Goal: Information Seeking & Learning: Learn about a topic

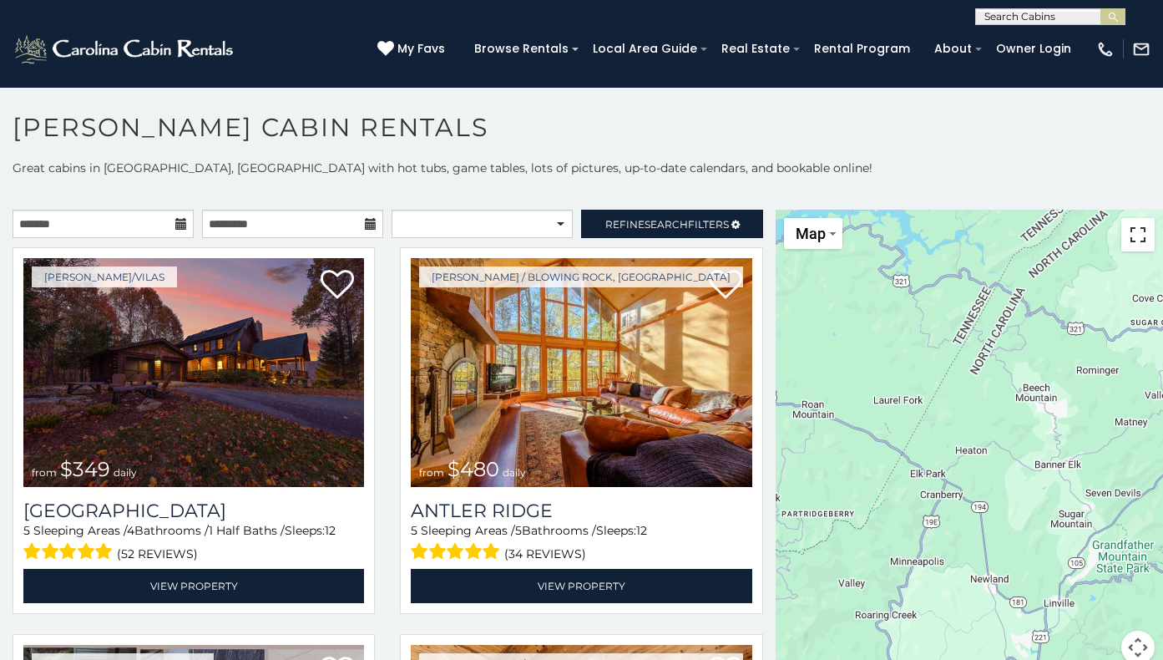
click at [1135, 231] on button "Toggle fullscreen view" at bounding box center [1137, 234] width 33 height 33
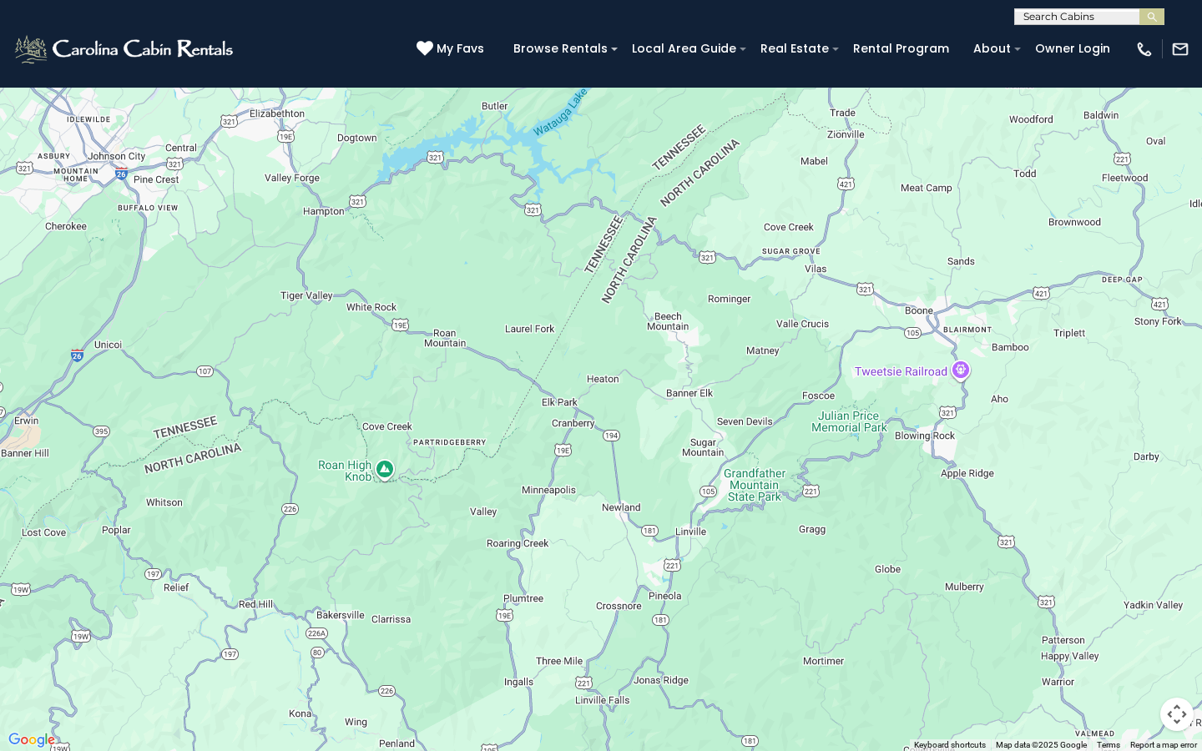
click at [58, 23] on img "Change map style" at bounding box center [57, 24] width 6 height 3
click at [1162, 28] on button "Toggle fullscreen view" at bounding box center [1176, 24] width 33 height 33
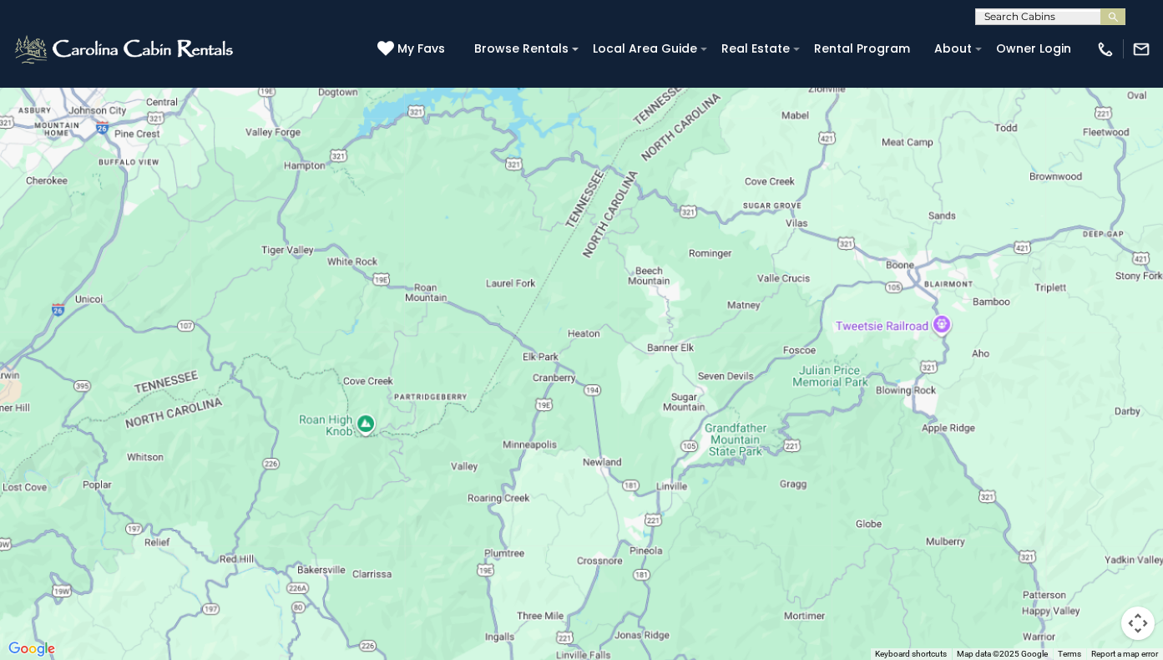
scroll to position [499, 0]
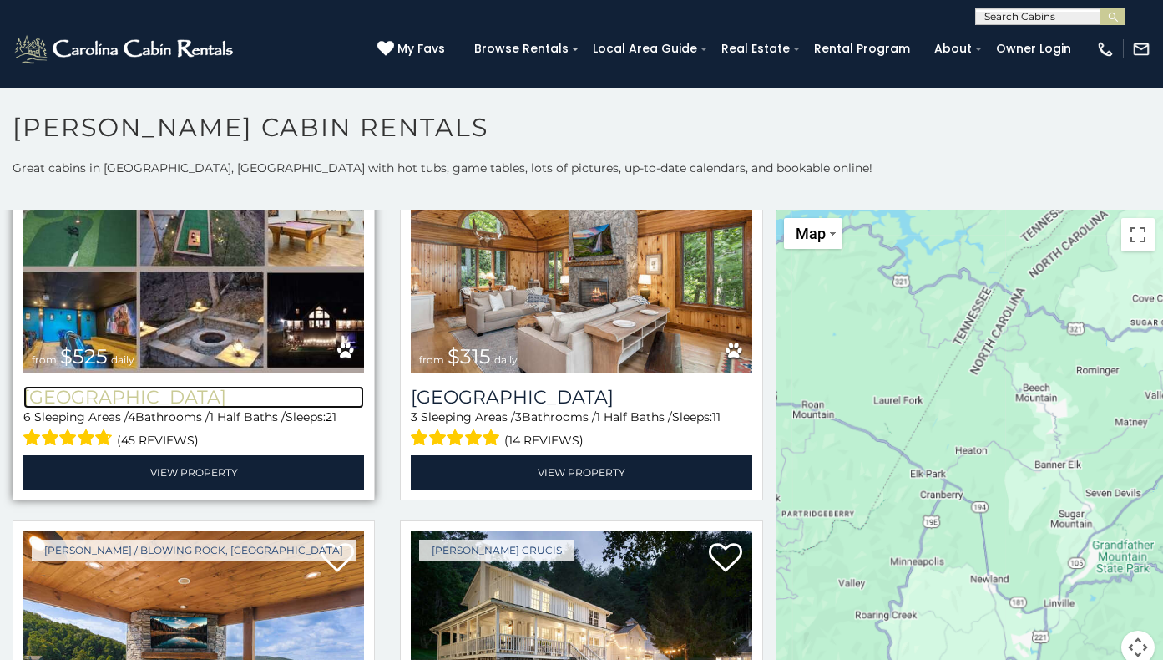
click at [155, 387] on h3 "[GEOGRAPHIC_DATA]" at bounding box center [193, 397] width 341 height 23
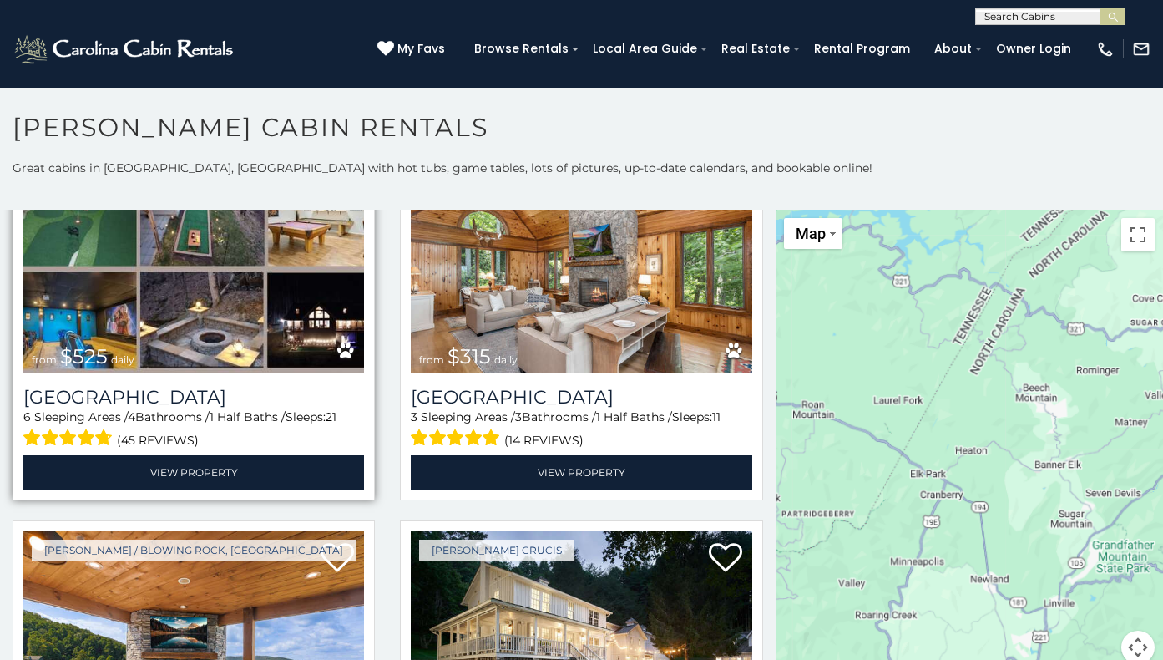
click at [163, 348] on img at bounding box center [193, 259] width 341 height 229
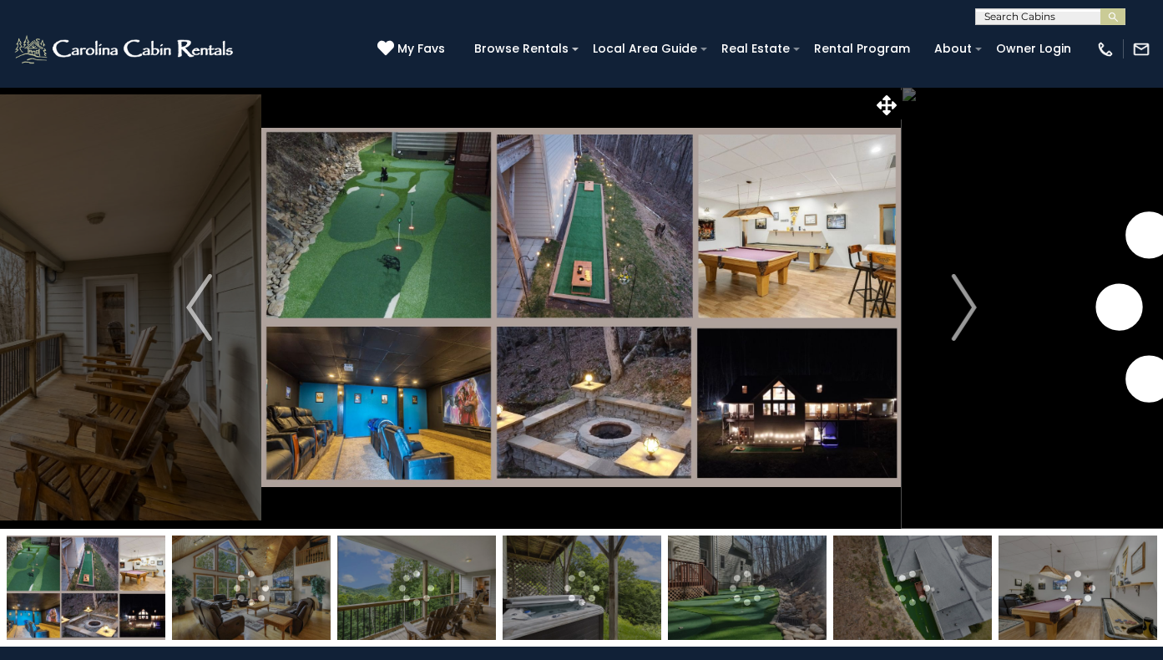
click at [582, 265] on img at bounding box center [580, 307] width 639 height 442
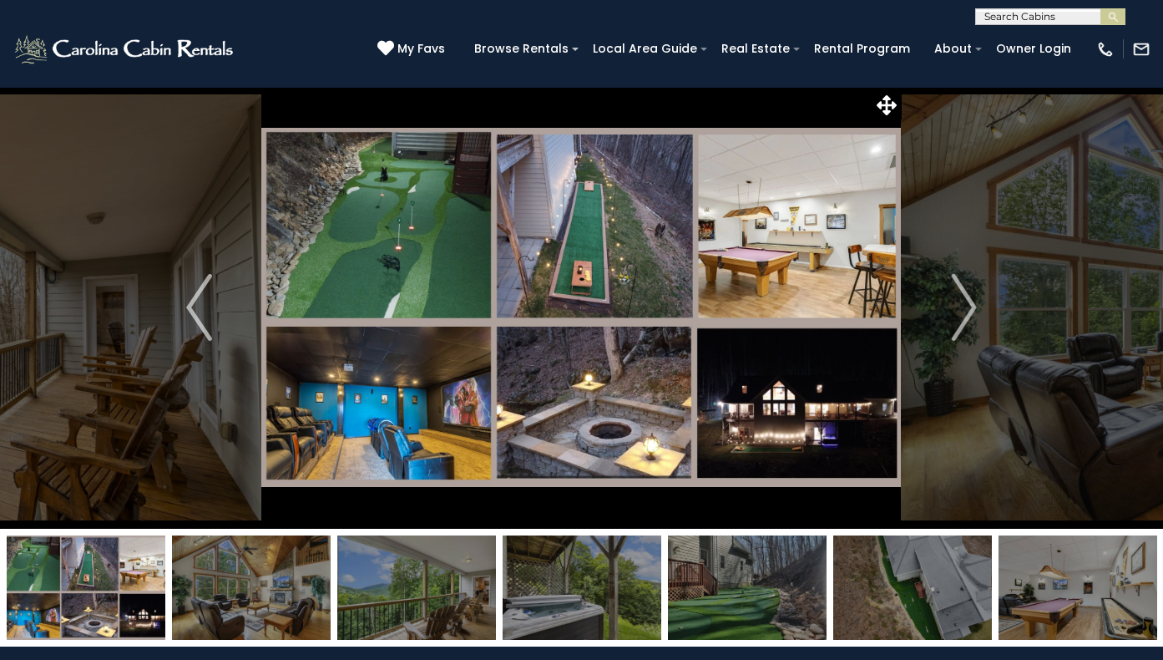
click at [580, 265] on img at bounding box center [580, 307] width 639 height 442
click at [891, 104] on icon at bounding box center [887, 105] width 20 height 20
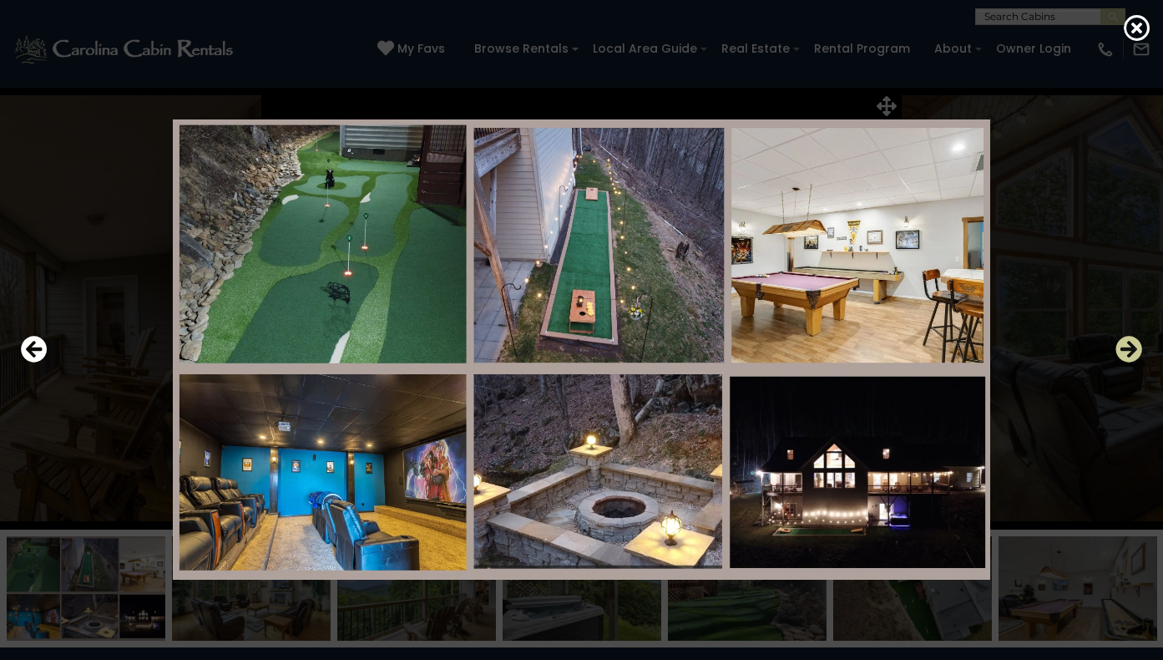
click at [1124, 347] on icon "Next" at bounding box center [1128, 349] width 27 height 27
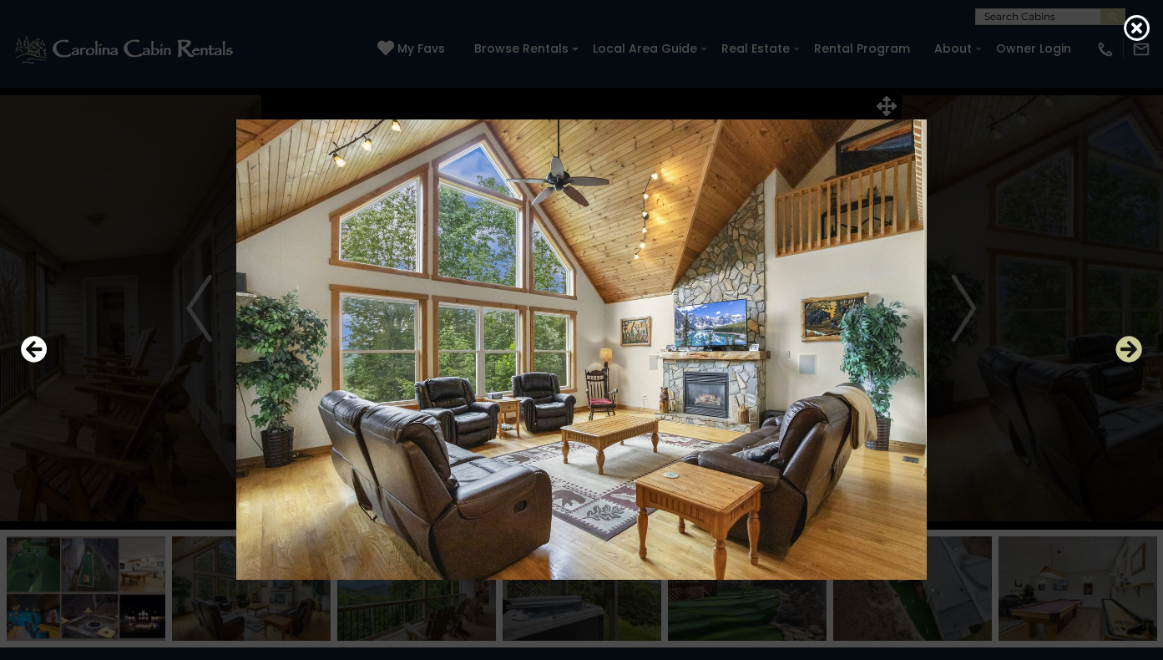
click at [1124, 347] on icon "Next" at bounding box center [1128, 349] width 27 height 27
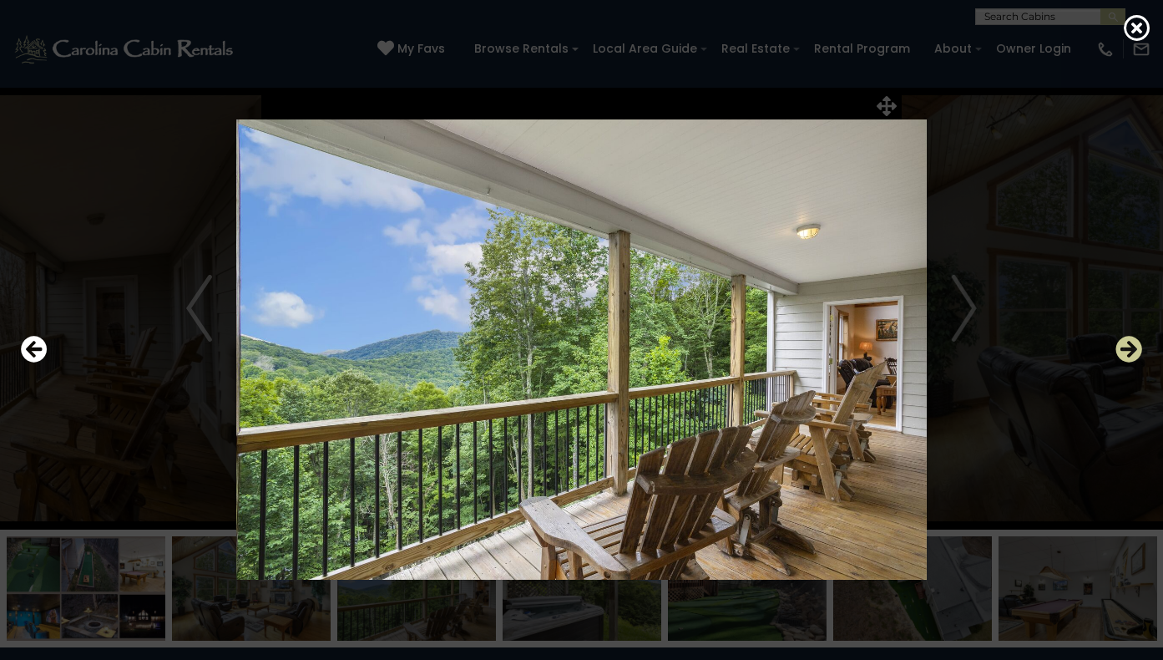
click at [1124, 347] on icon "Next" at bounding box center [1128, 349] width 27 height 27
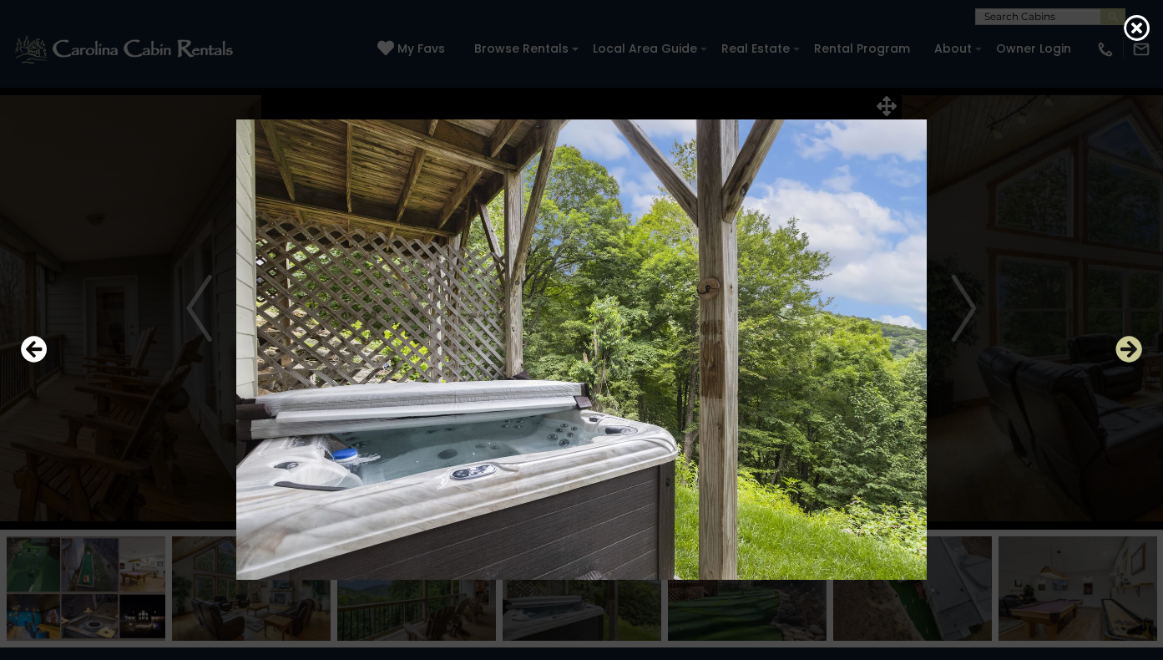
click at [1125, 348] on icon "Next" at bounding box center [1128, 349] width 27 height 27
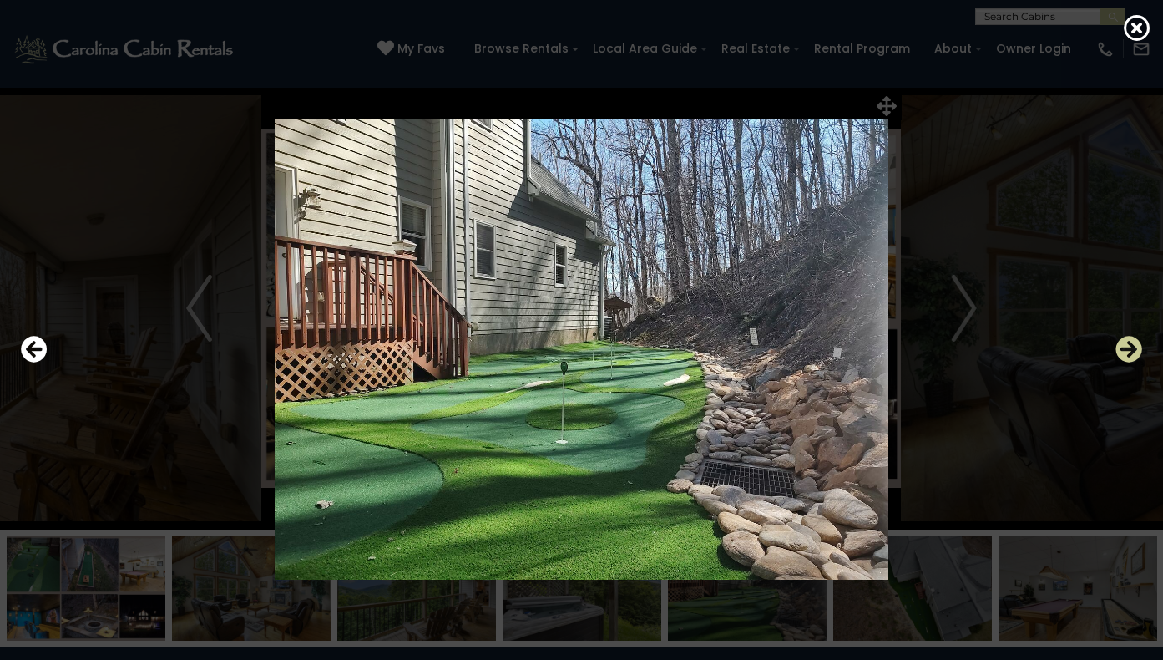
click at [1126, 351] on icon "Next" at bounding box center [1128, 349] width 27 height 27
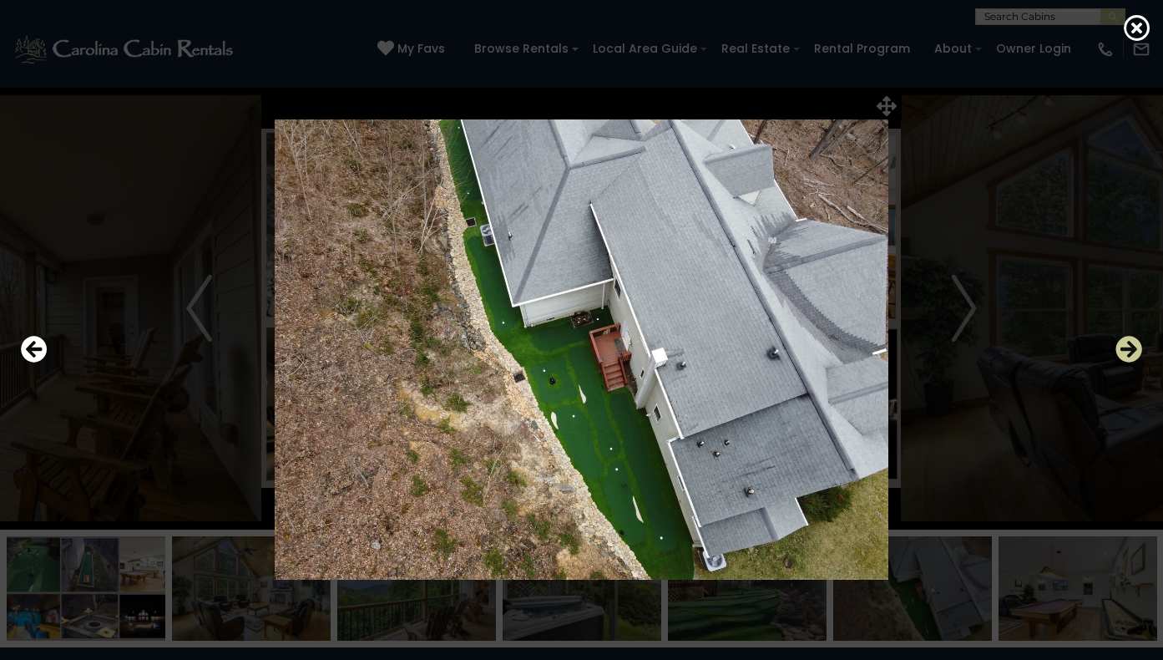
click at [1126, 350] on icon "Next" at bounding box center [1128, 349] width 27 height 27
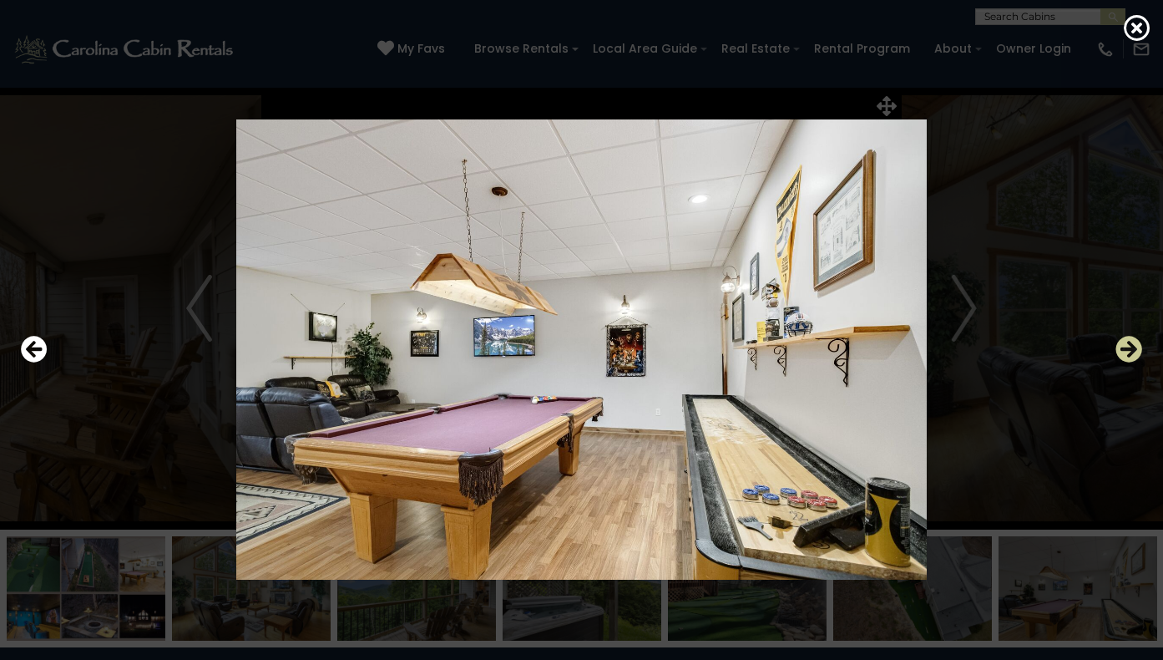
click at [1126, 351] on icon "Next" at bounding box center [1128, 349] width 27 height 27
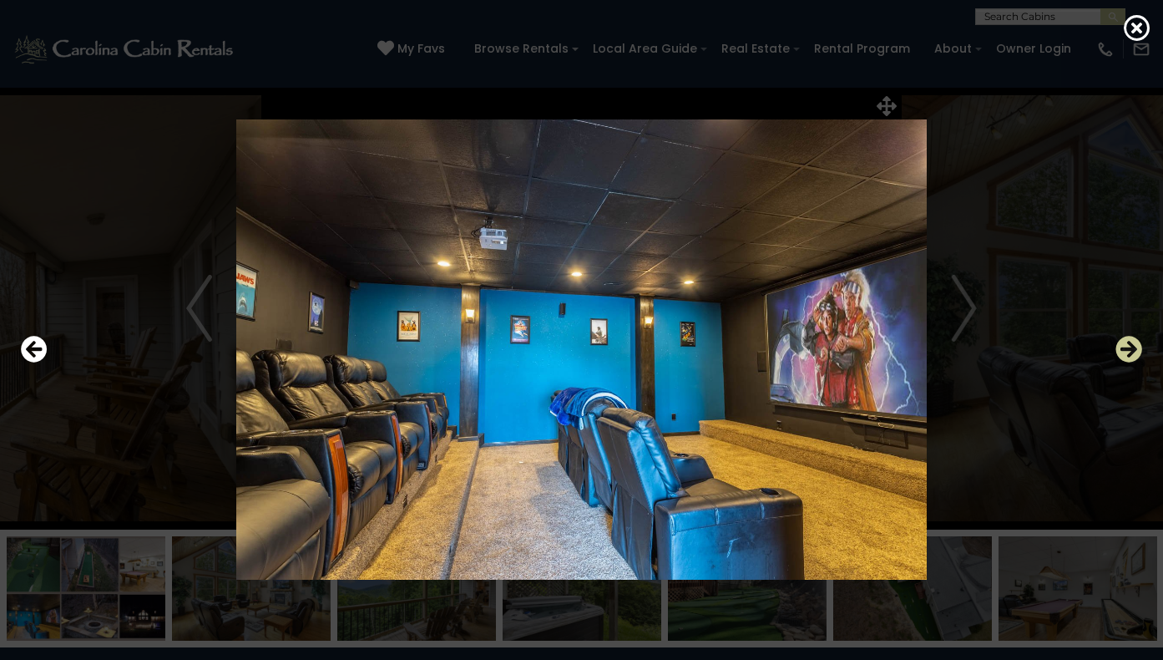
click at [1125, 349] on icon "Next" at bounding box center [1128, 349] width 27 height 27
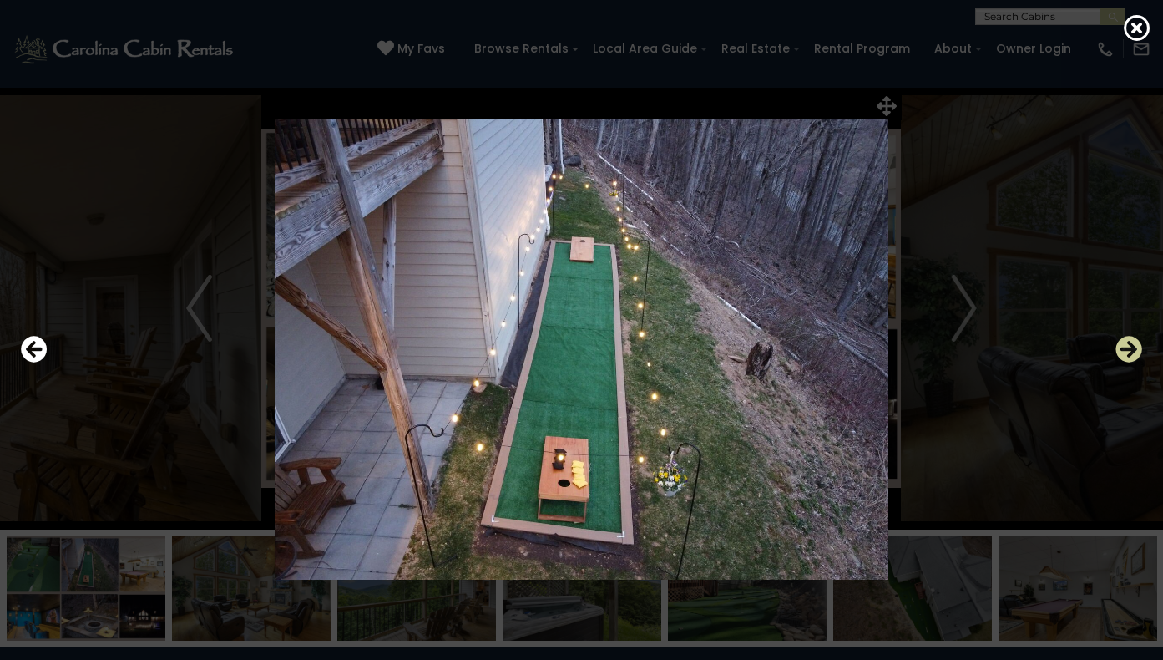
click at [1125, 349] on icon "Next" at bounding box center [1128, 349] width 27 height 27
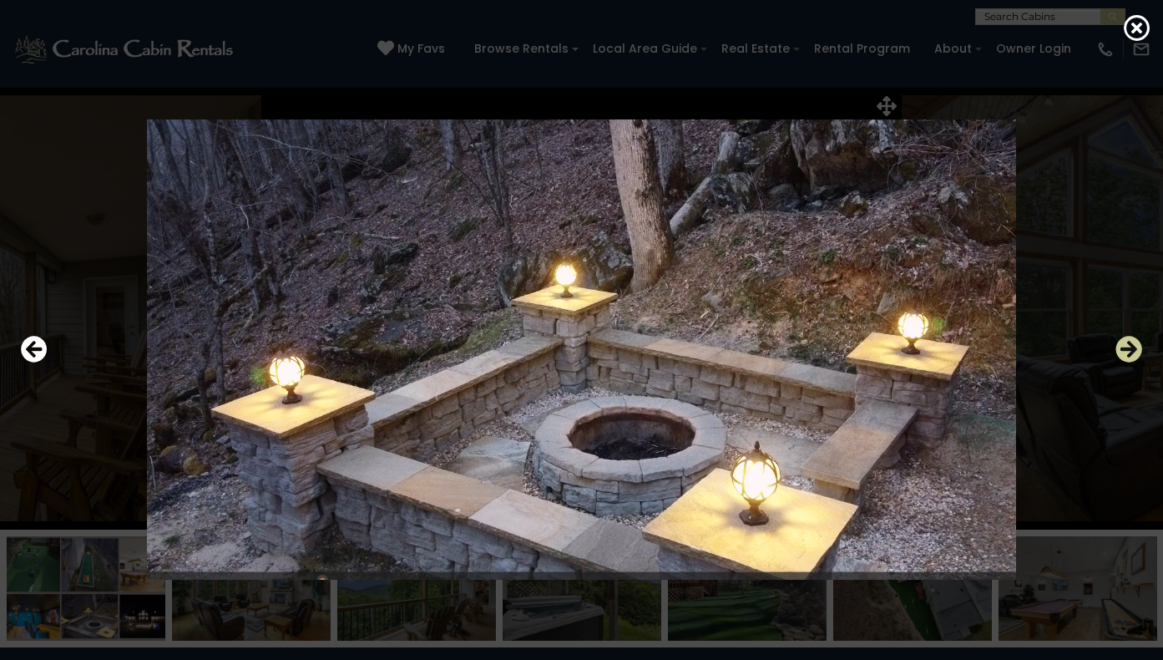
click at [1125, 350] on icon "Next" at bounding box center [1128, 349] width 27 height 27
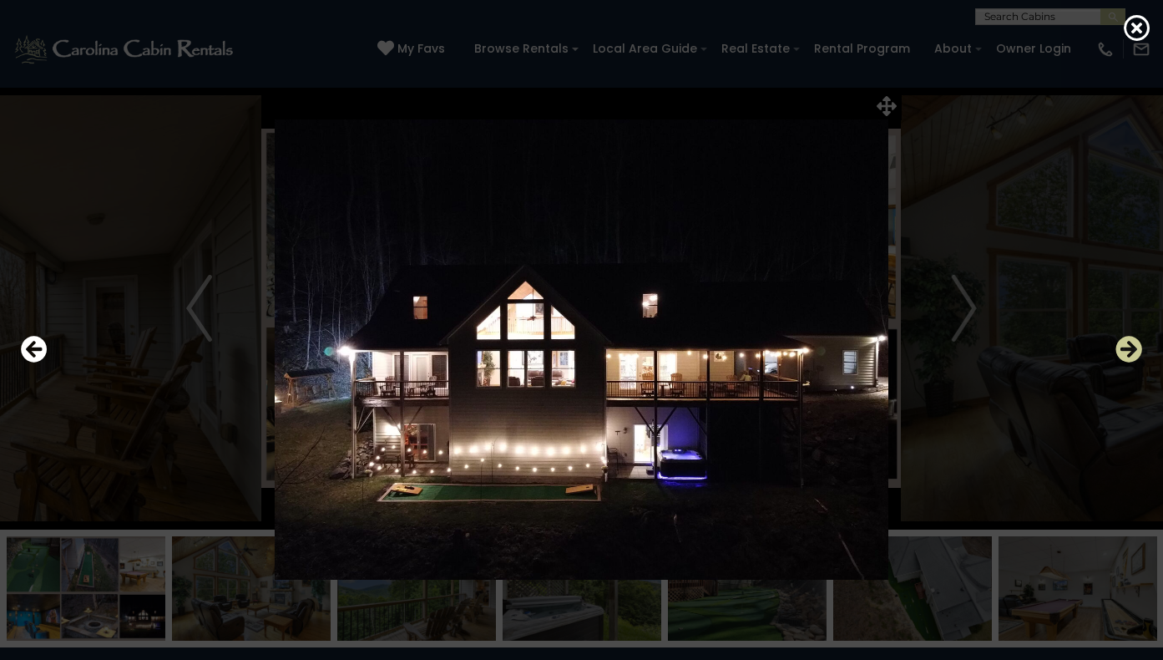
click at [1125, 350] on icon "Next" at bounding box center [1128, 349] width 27 height 27
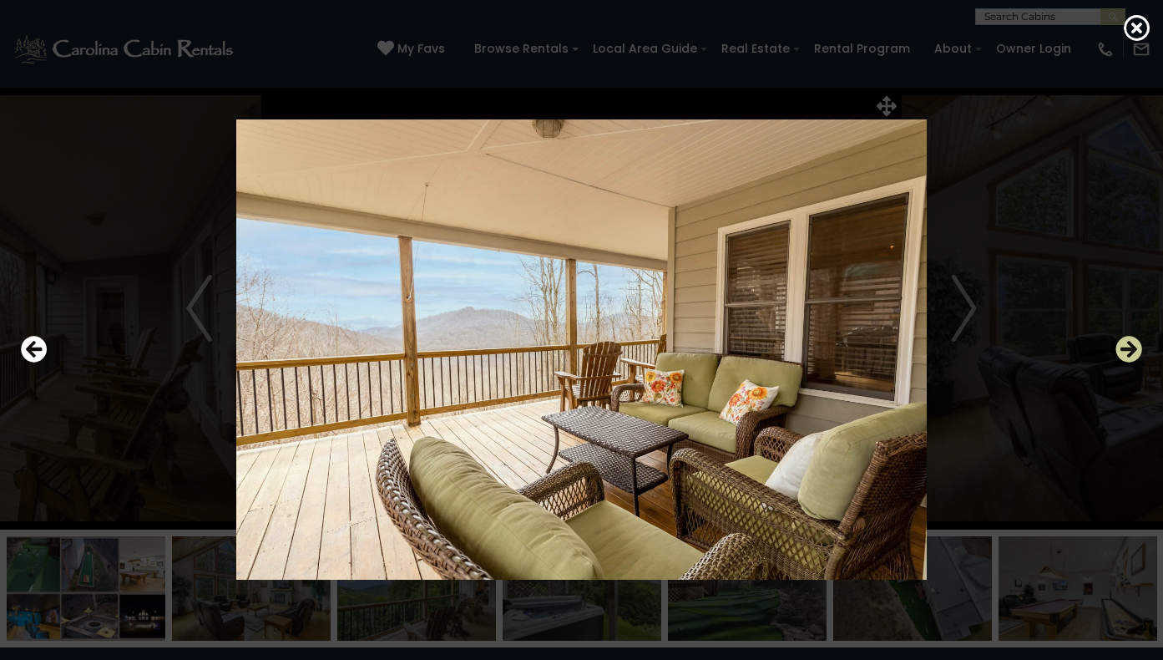
click at [1125, 350] on icon "Next" at bounding box center [1128, 349] width 27 height 27
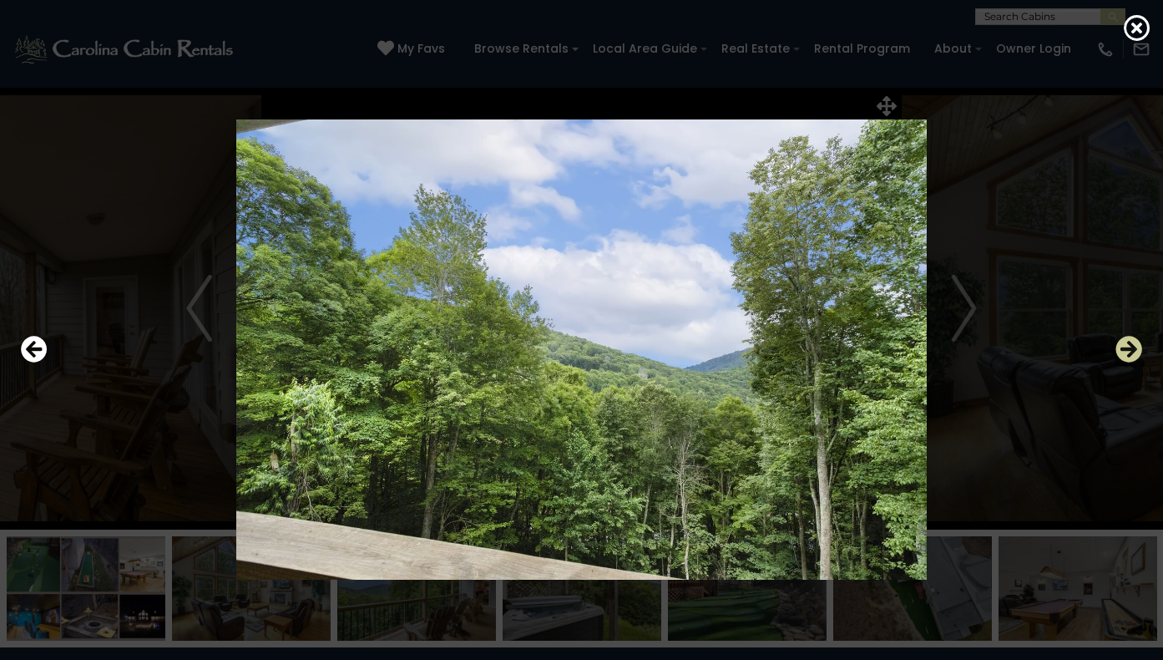
click at [1125, 350] on icon "Next" at bounding box center [1128, 349] width 27 height 27
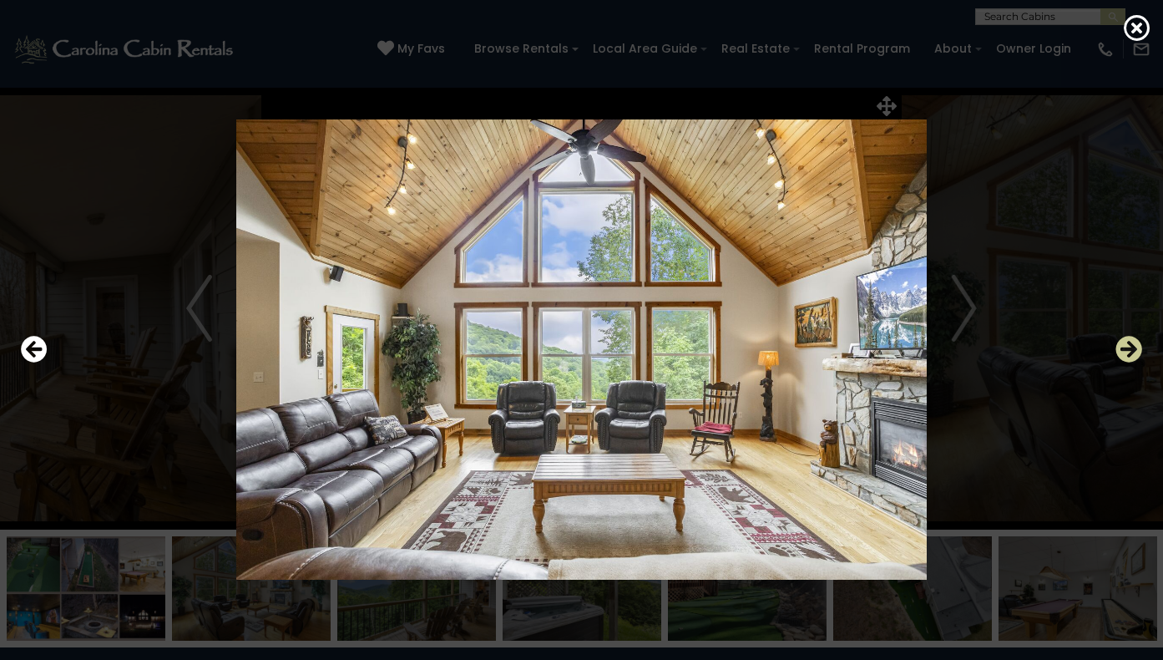
click at [1125, 350] on icon "Next" at bounding box center [1128, 349] width 27 height 27
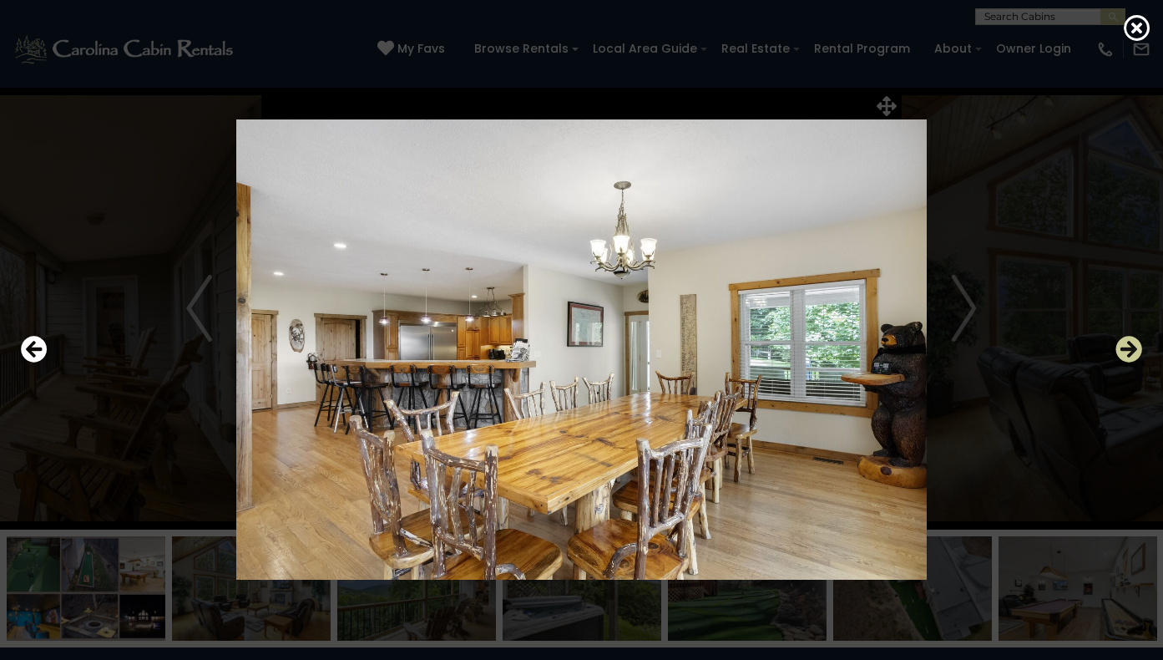
click at [1125, 350] on icon "Next" at bounding box center [1128, 349] width 27 height 27
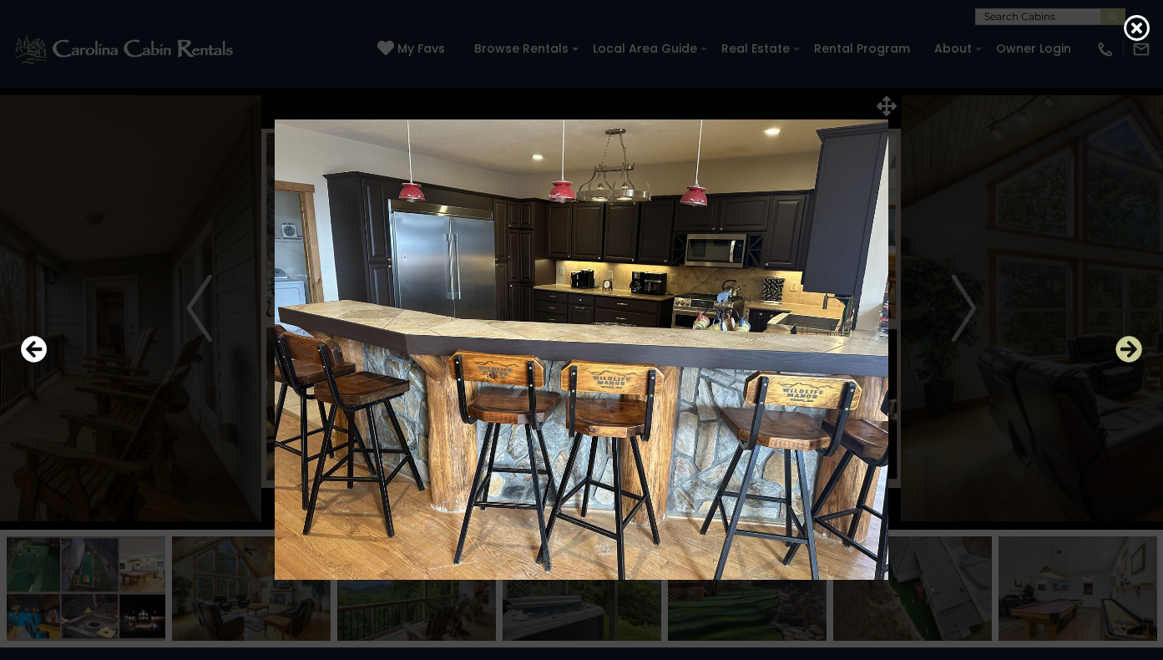
click at [1125, 350] on icon "Next" at bounding box center [1128, 349] width 27 height 27
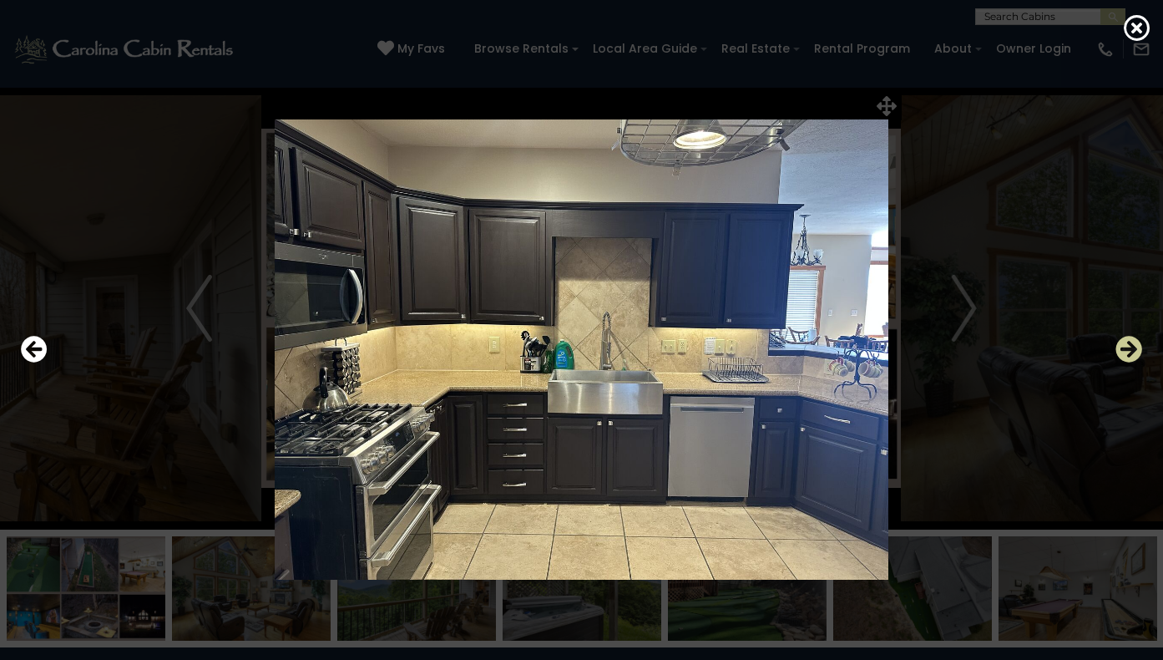
click at [1125, 350] on icon "Next" at bounding box center [1128, 349] width 27 height 27
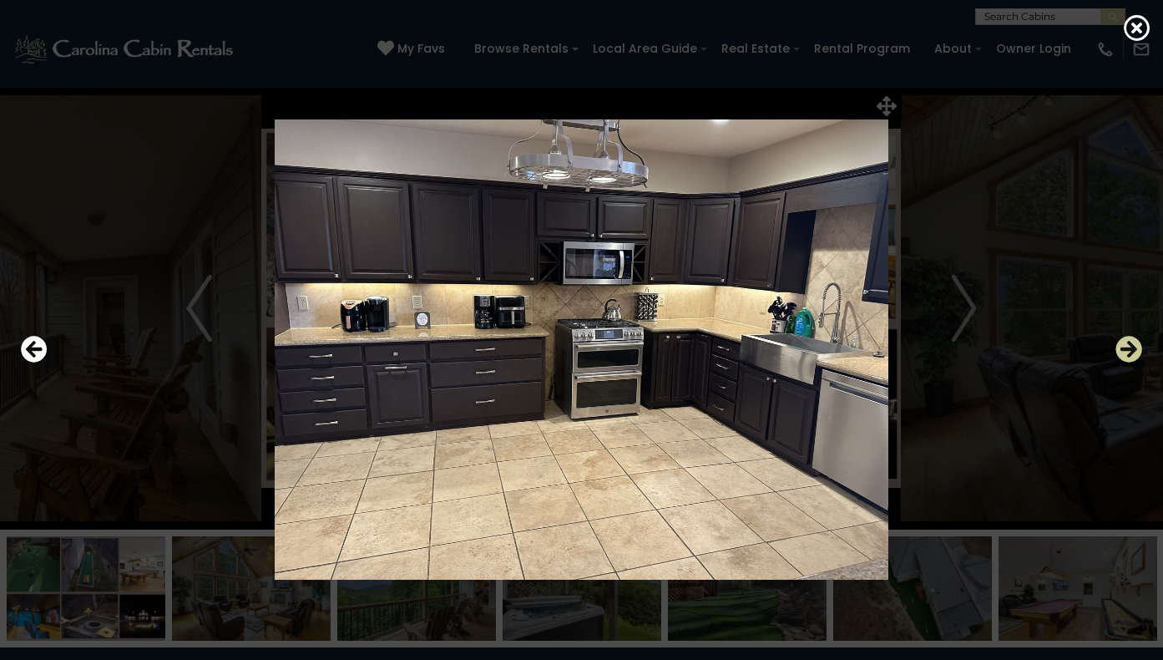
click at [1125, 350] on icon "Next" at bounding box center [1128, 349] width 27 height 27
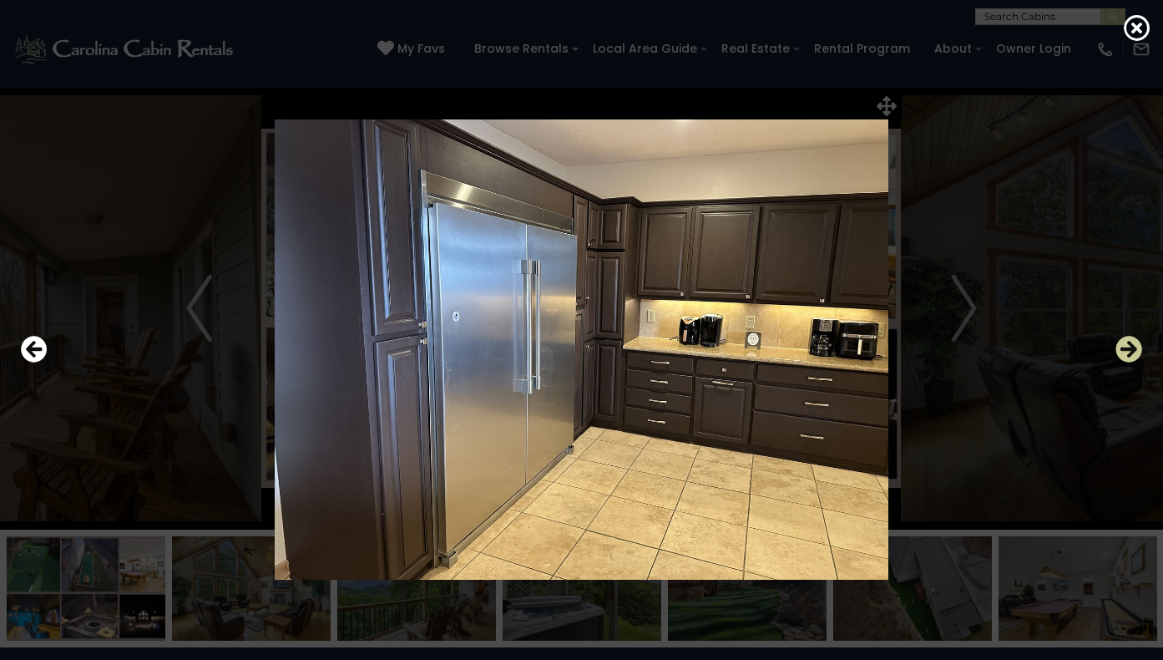
click at [1125, 349] on icon "Next" at bounding box center [1128, 349] width 27 height 27
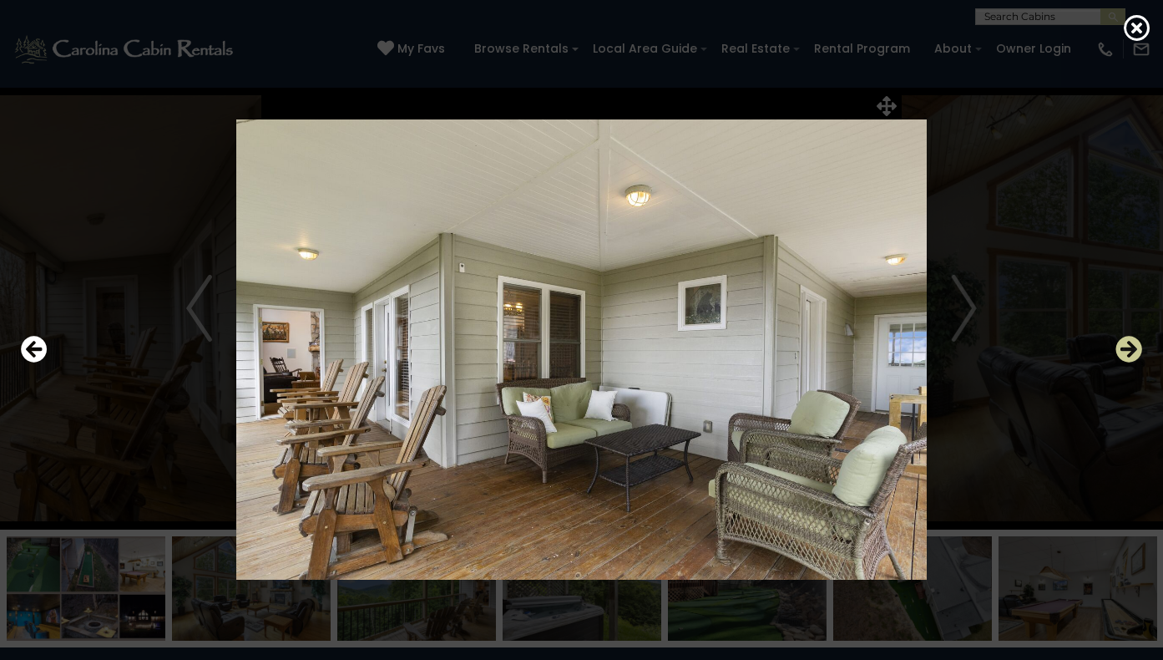
click at [1125, 349] on icon "Next" at bounding box center [1128, 349] width 27 height 27
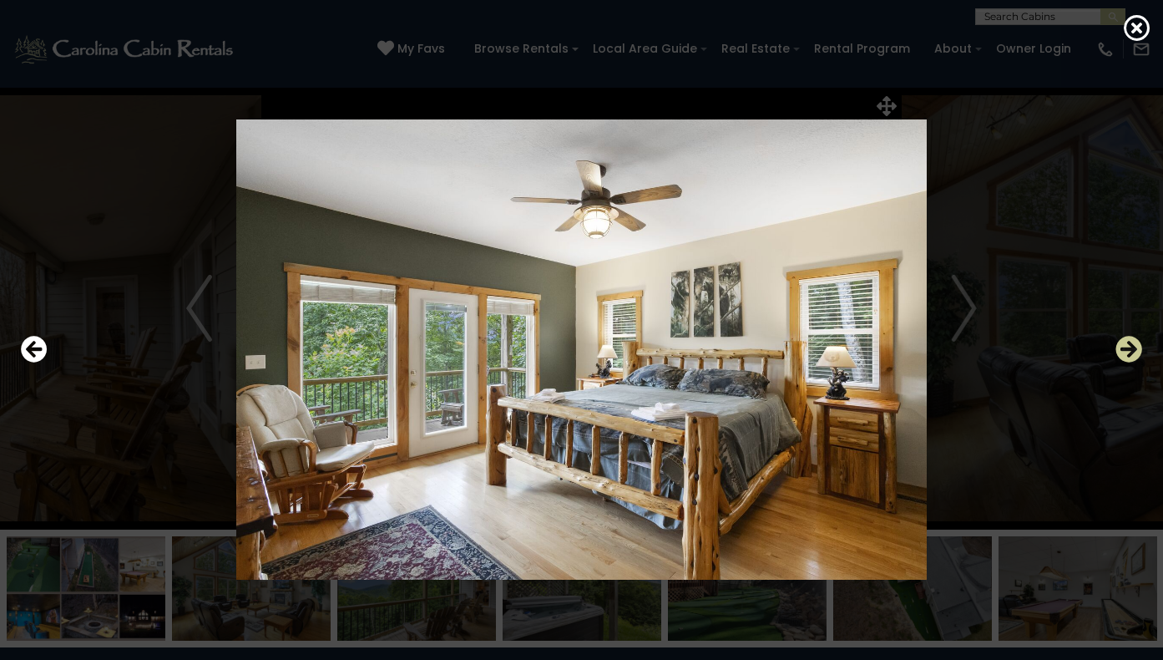
click at [1125, 349] on icon "Next" at bounding box center [1128, 349] width 27 height 27
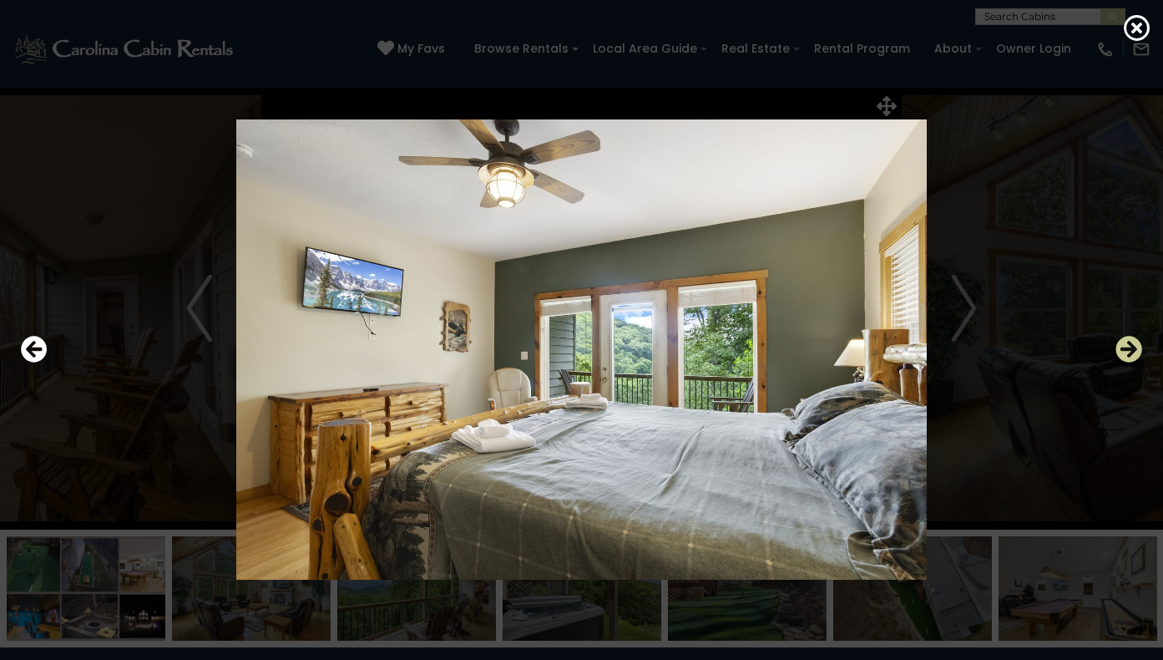
click at [1125, 347] on icon "Next" at bounding box center [1128, 349] width 27 height 27
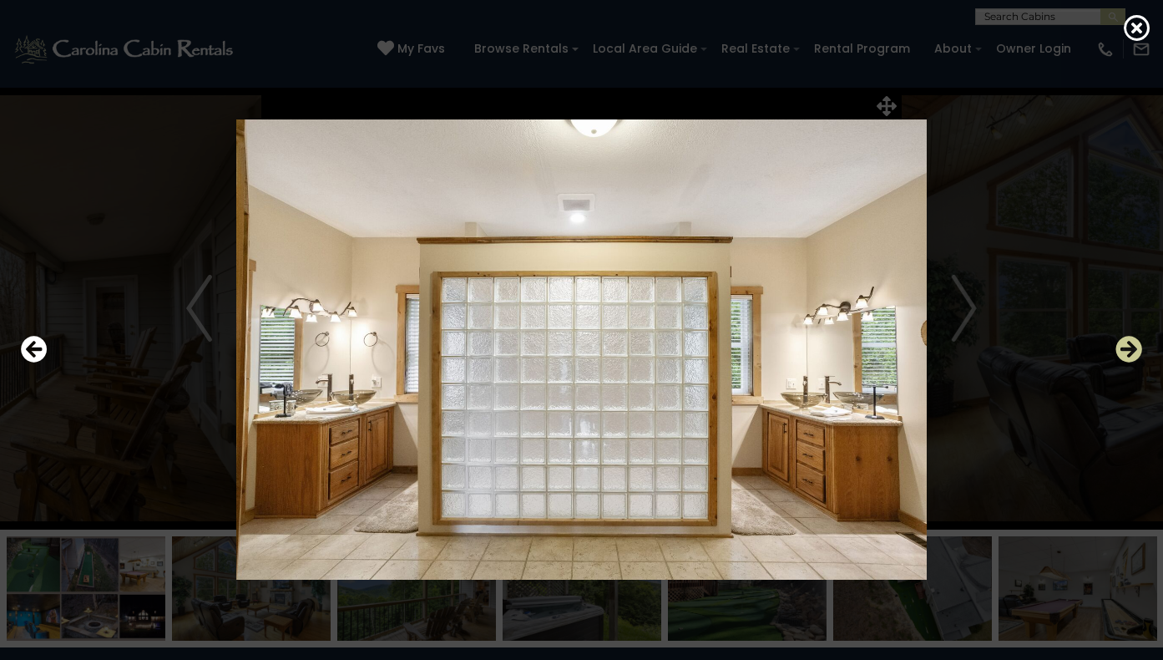
click at [1125, 347] on icon "Next" at bounding box center [1128, 349] width 27 height 27
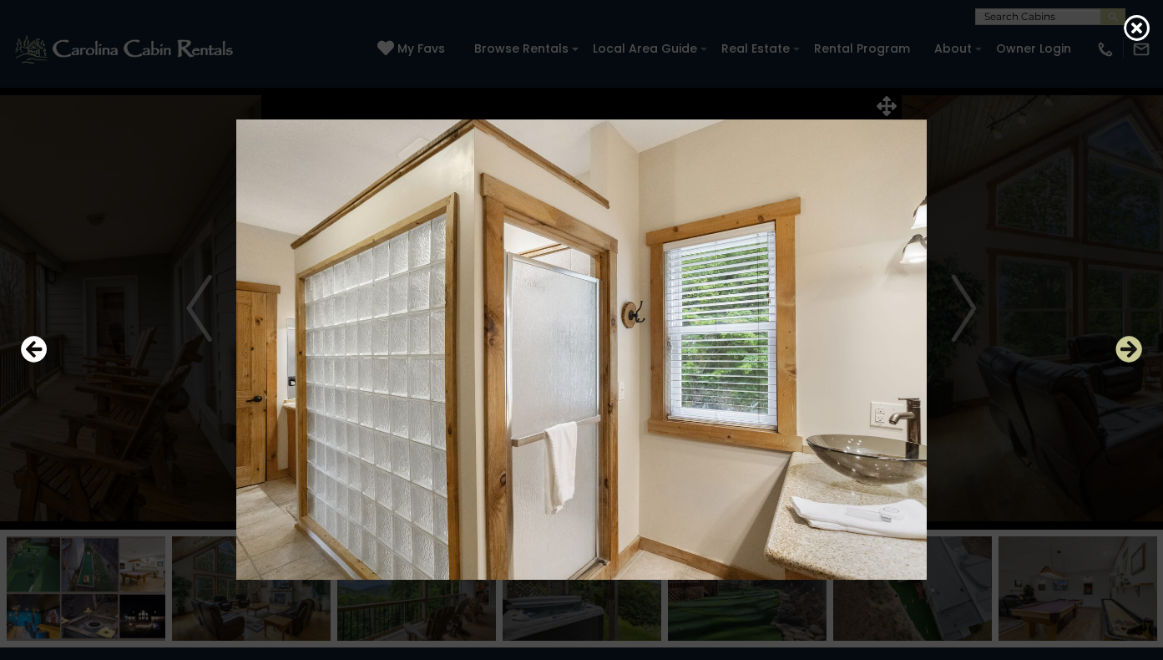
click at [1125, 347] on icon "Next" at bounding box center [1128, 349] width 27 height 27
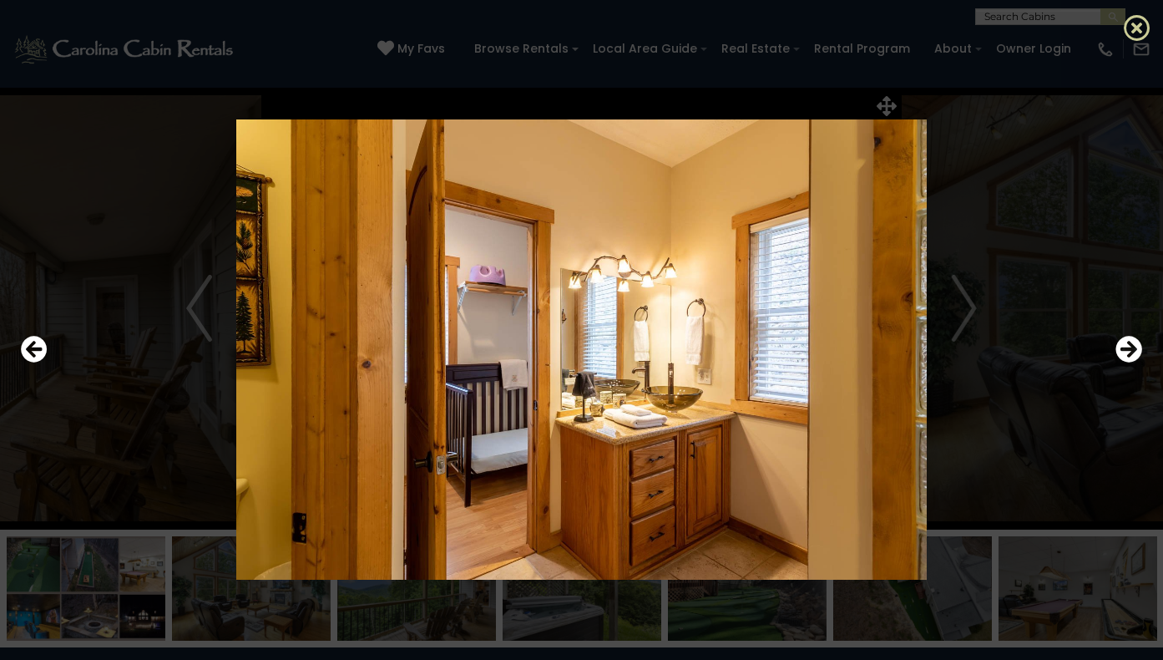
click at [1130, 28] on icon at bounding box center [1137, 27] width 27 height 27
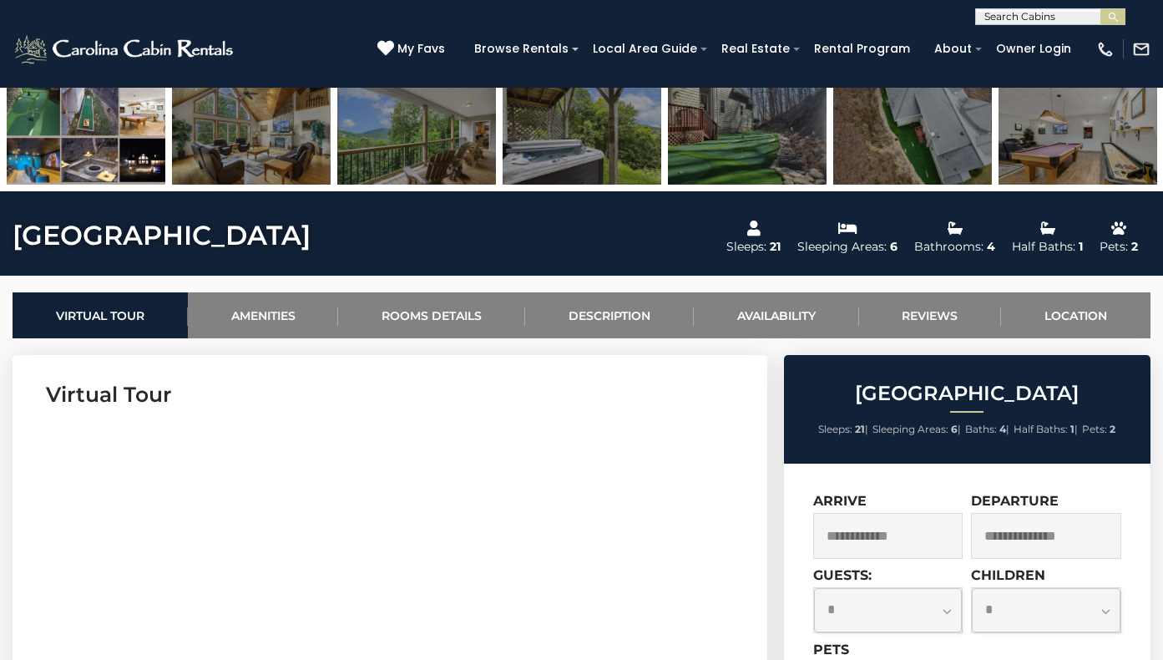
scroll to position [467, 0]
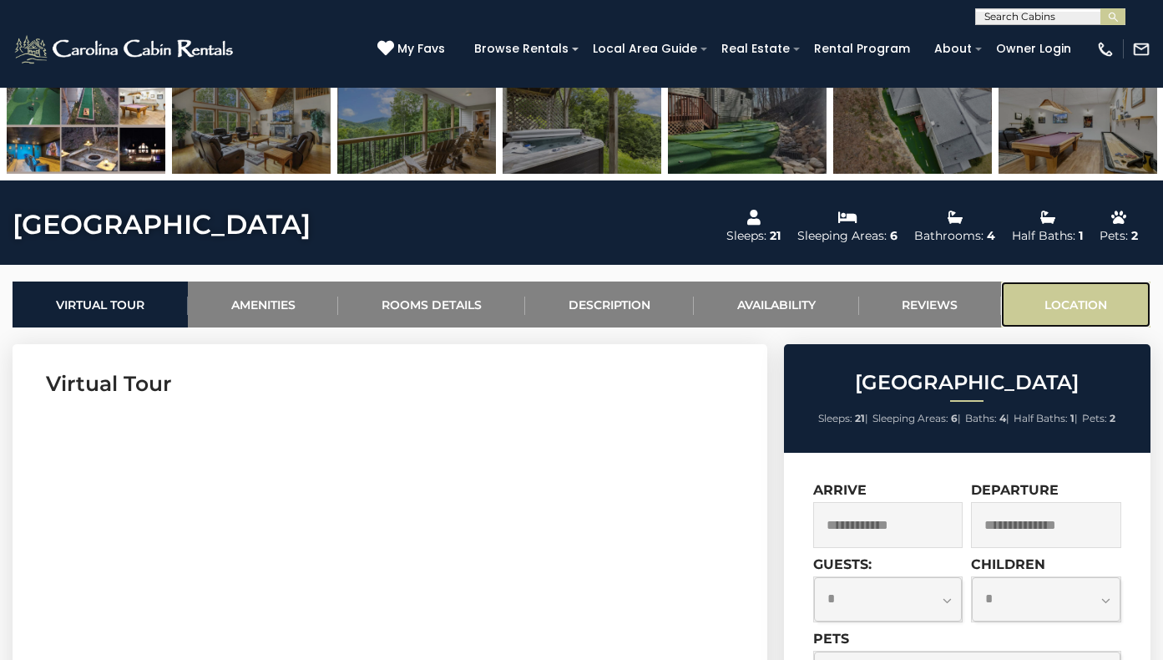
click at [1080, 304] on link "Location" at bounding box center [1075, 304] width 149 height 46
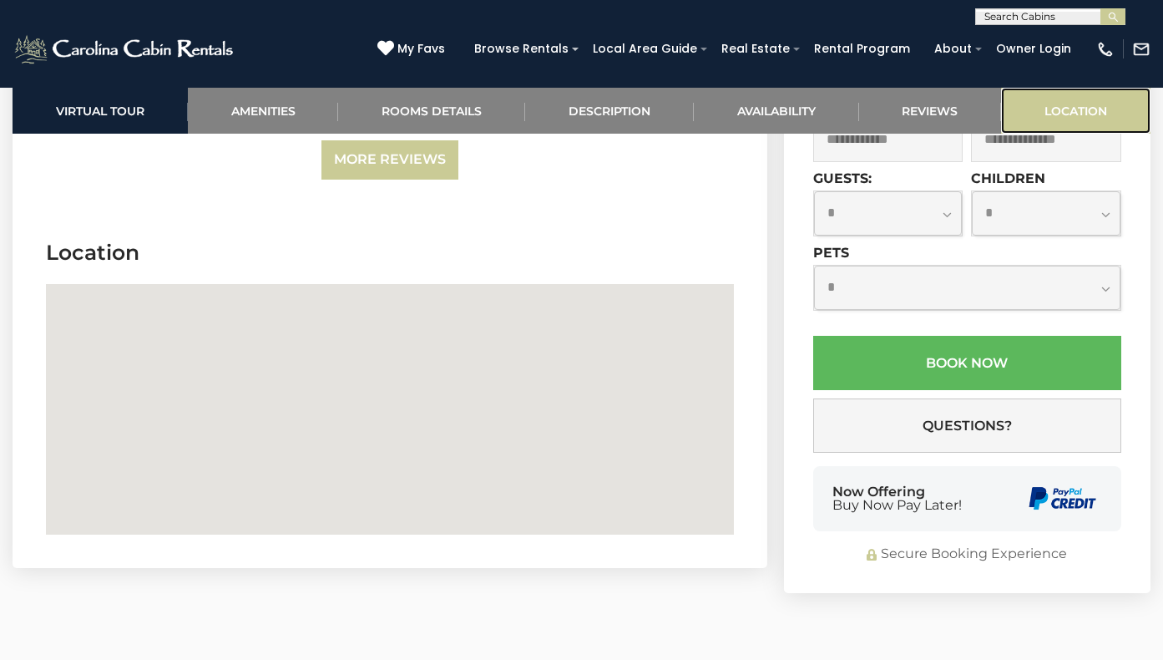
scroll to position [5546, 0]
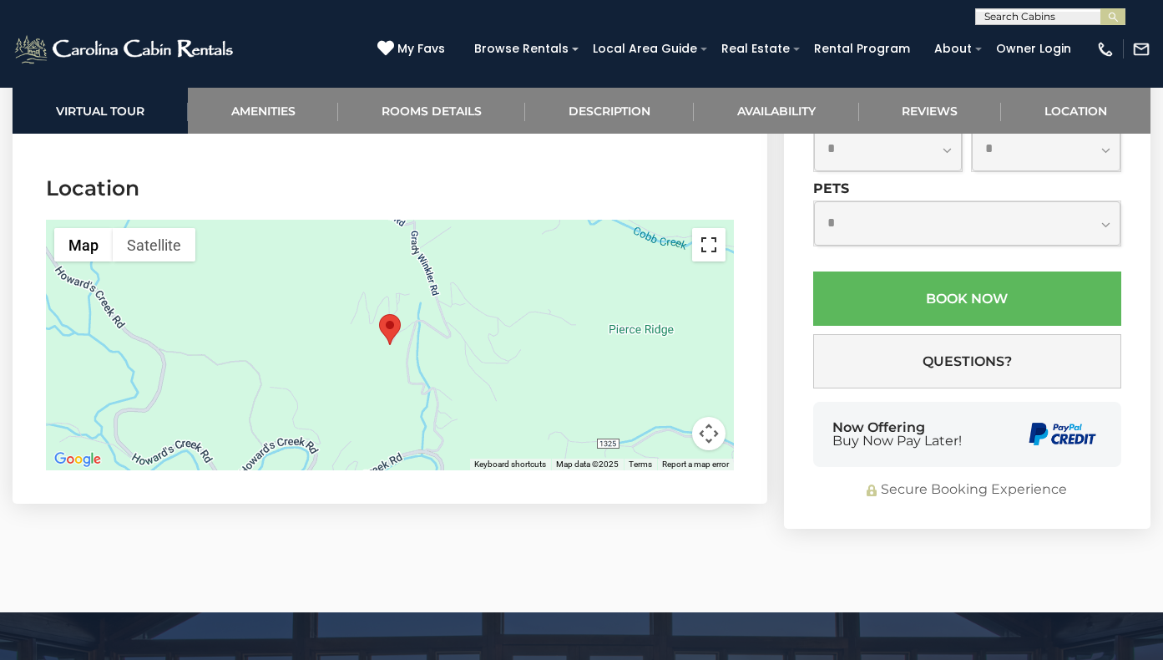
click at [709, 228] on button "Toggle fullscreen view" at bounding box center [708, 244] width 33 height 33
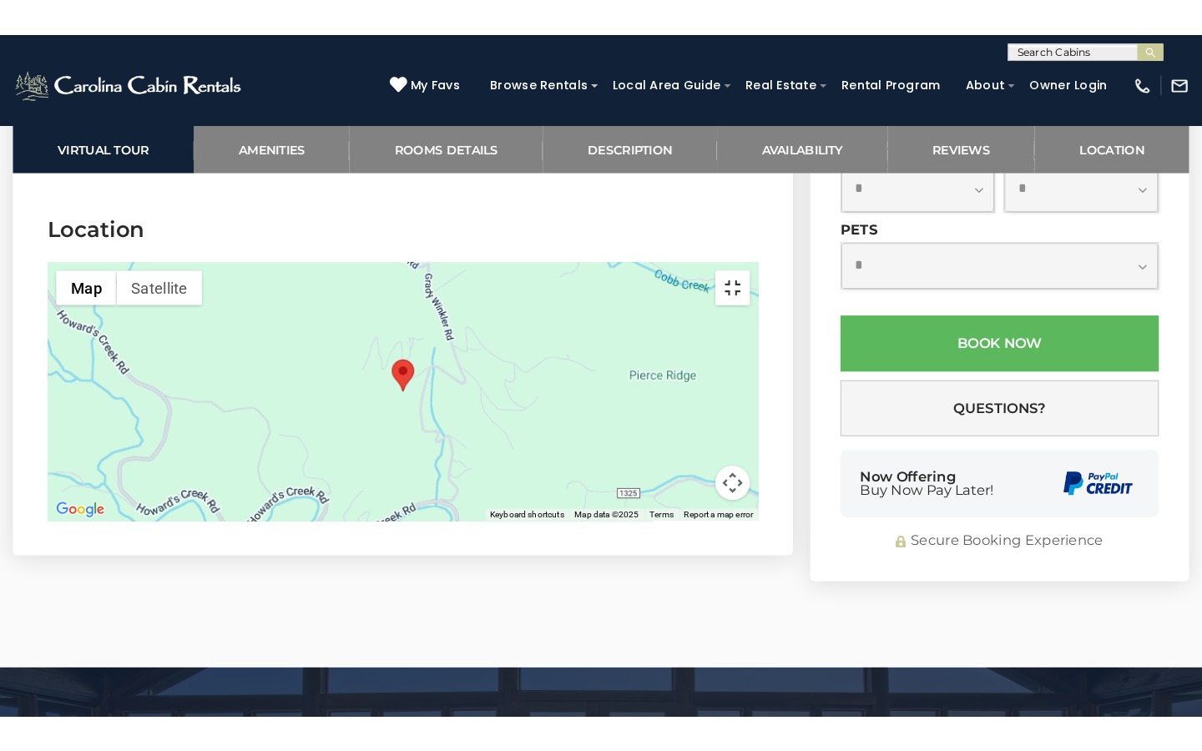
scroll to position [5523, 0]
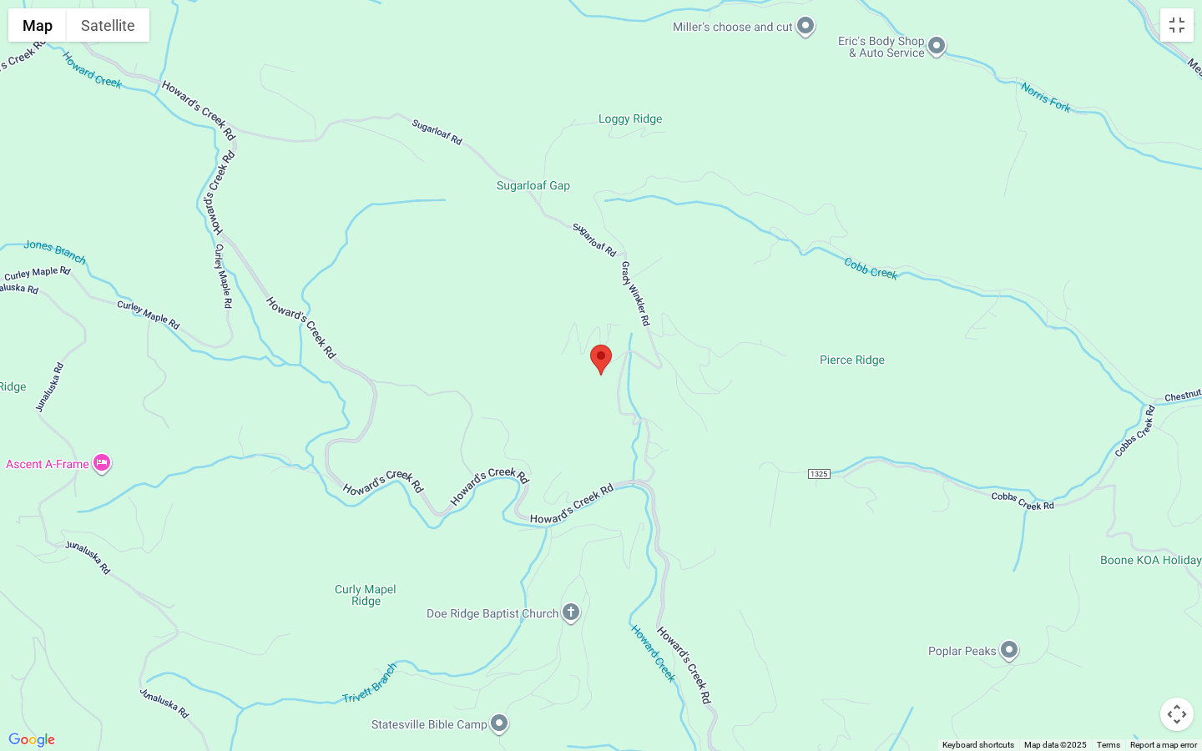
click at [1162, 659] on button "Map camera controls" at bounding box center [1176, 714] width 33 height 33
click at [1135, 659] on button "Zoom out" at bounding box center [1135, 714] width 33 height 33
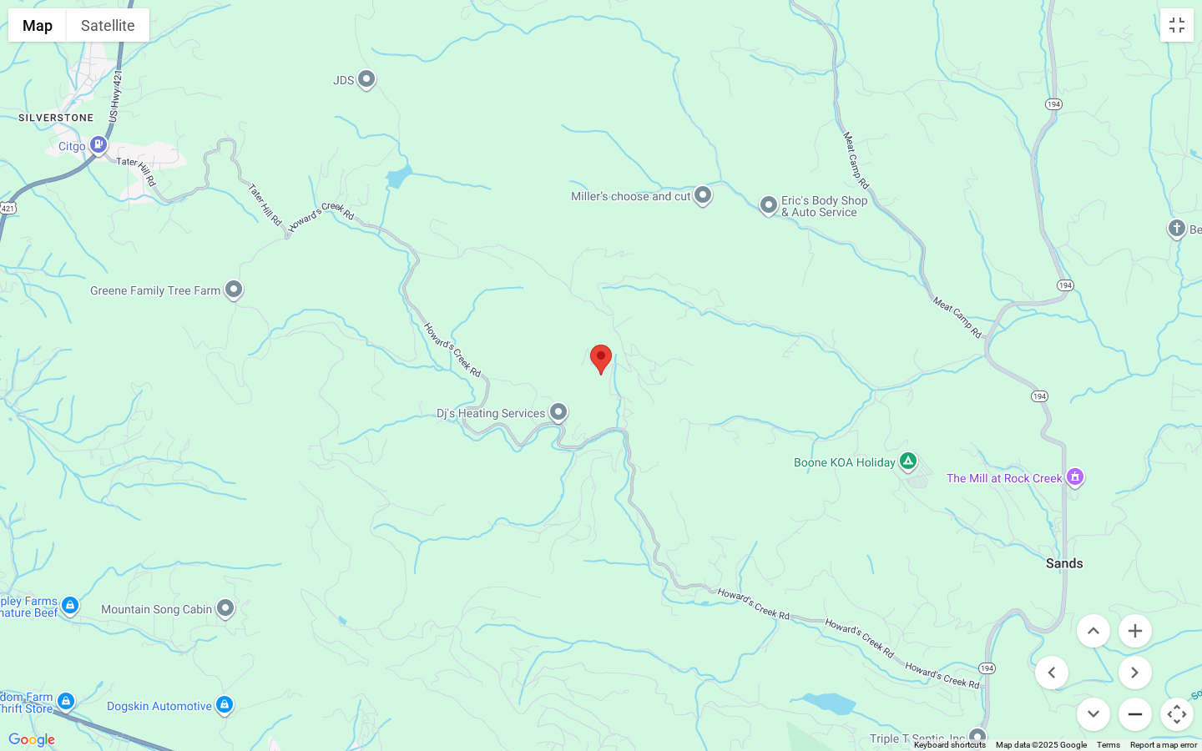
click at [1138, 659] on button "Zoom out" at bounding box center [1135, 714] width 33 height 33
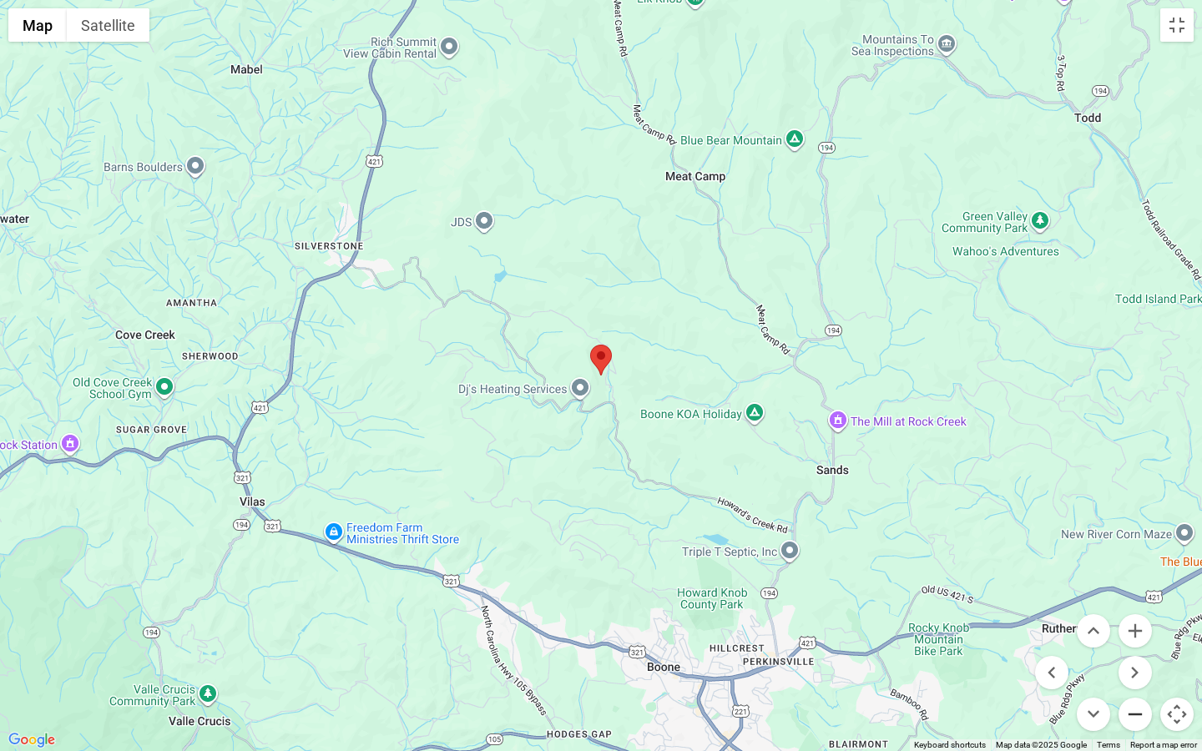
click at [1141, 659] on button "Zoom out" at bounding box center [1135, 714] width 33 height 33
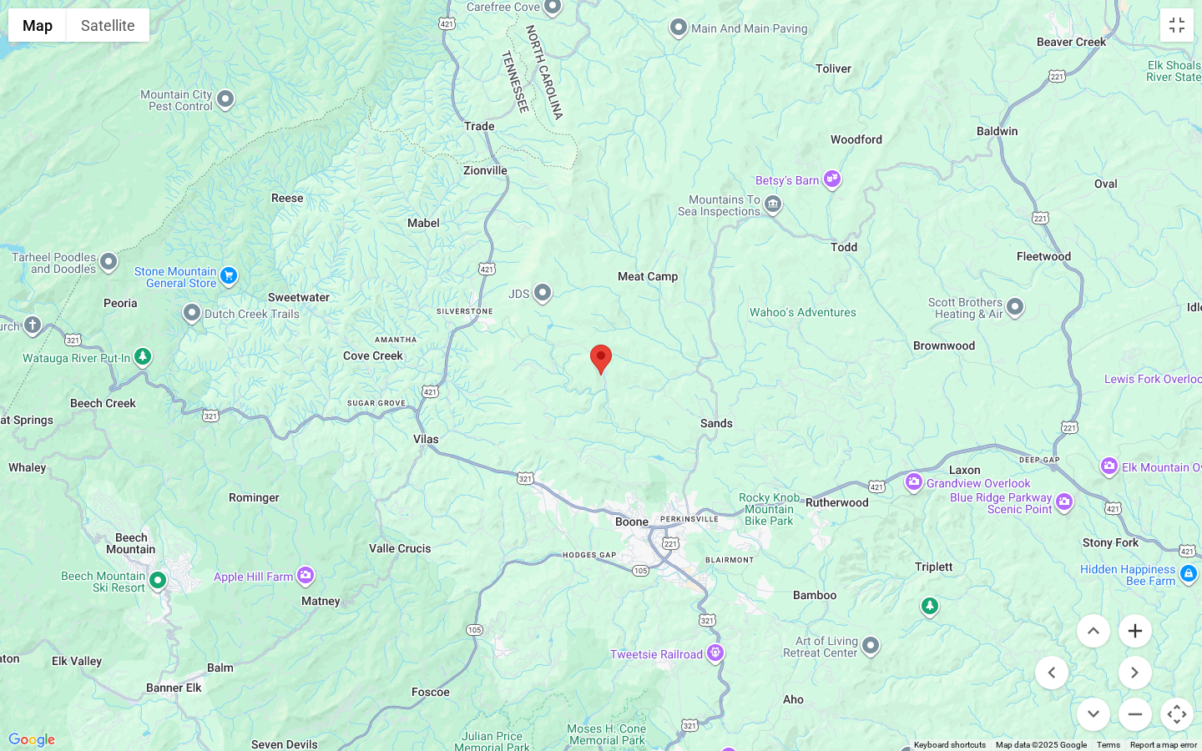
click at [1142, 632] on button "Zoom in" at bounding box center [1135, 630] width 33 height 33
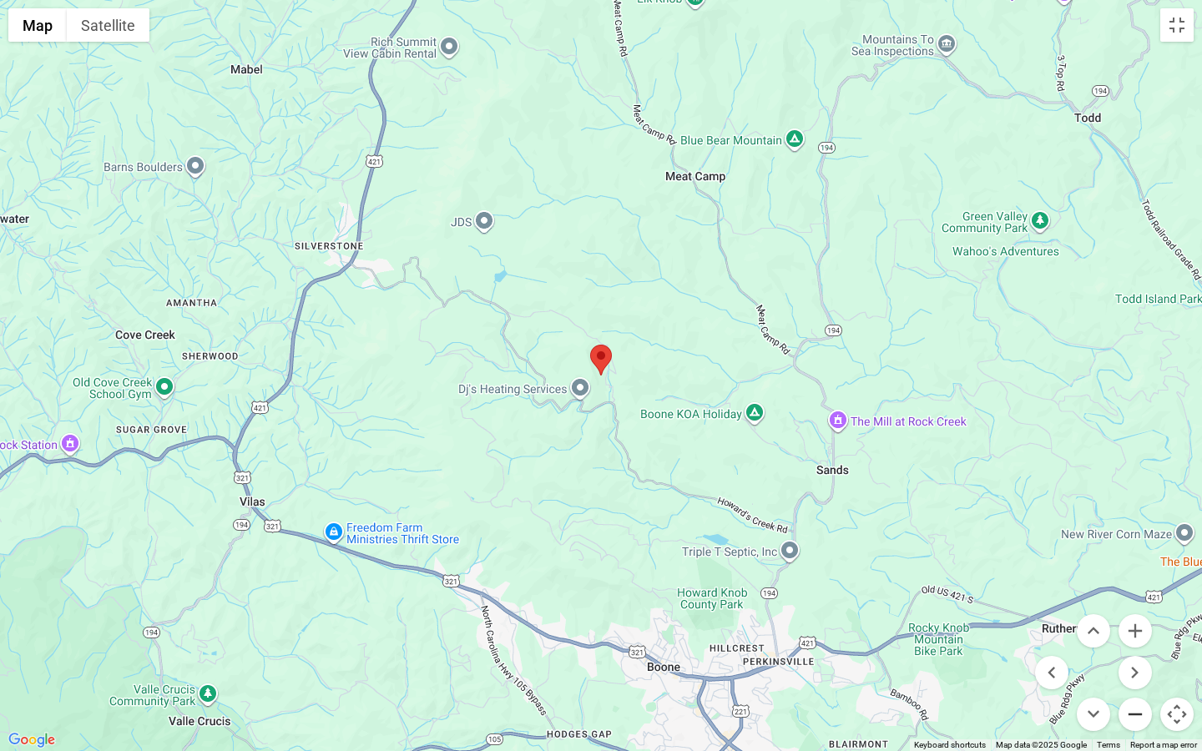
click at [1133, 659] on button "Zoom out" at bounding box center [1135, 714] width 33 height 33
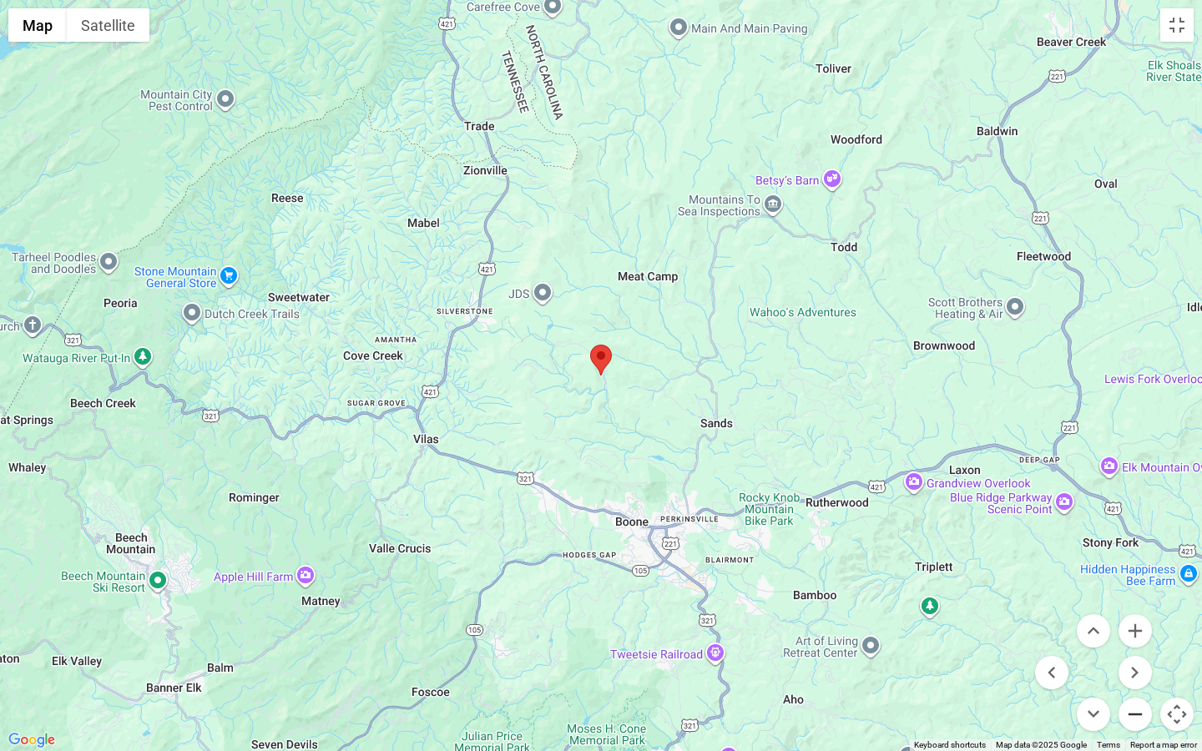
click at [1132, 659] on button "Zoom out" at bounding box center [1135, 714] width 33 height 33
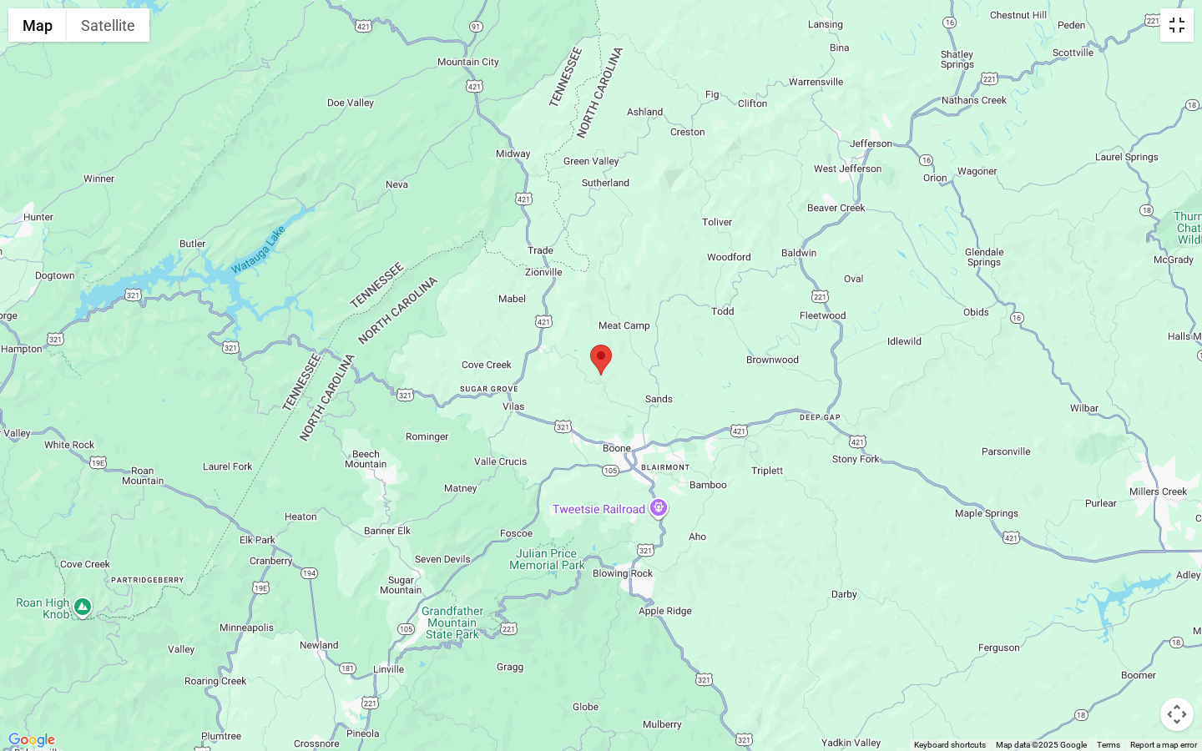
click at [1162, 30] on button "Toggle fullscreen view" at bounding box center [1176, 24] width 33 height 33
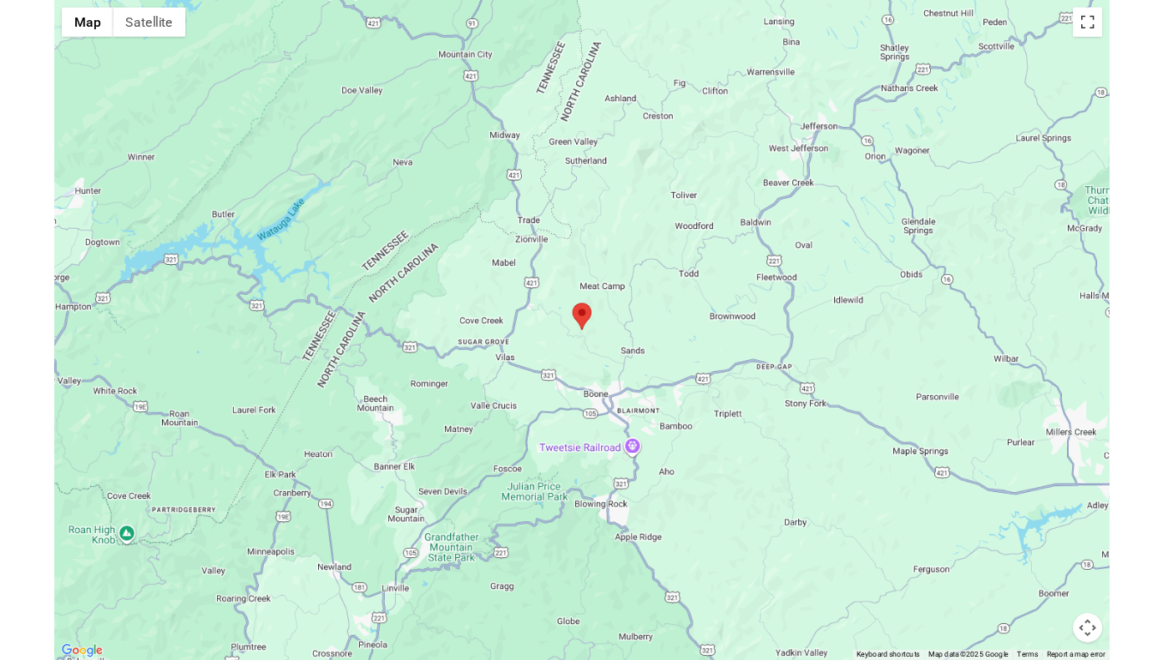
scroll to position [5546, 0]
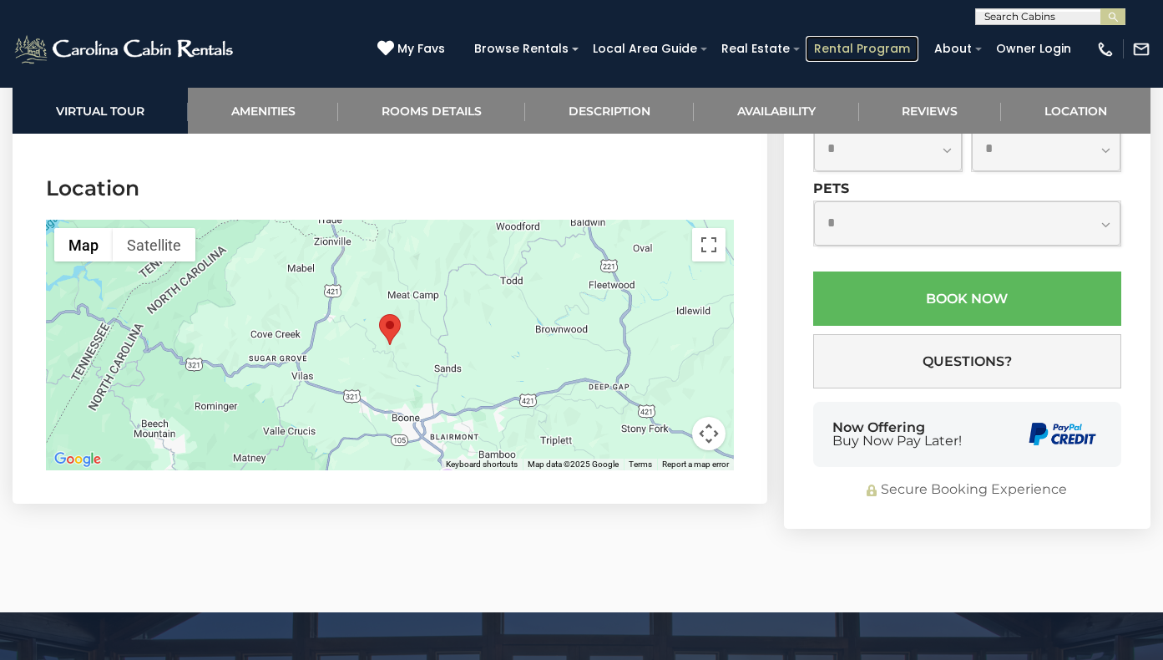
click at [853, 47] on link "Rental Program" at bounding box center [862, 49] width 113 height 26
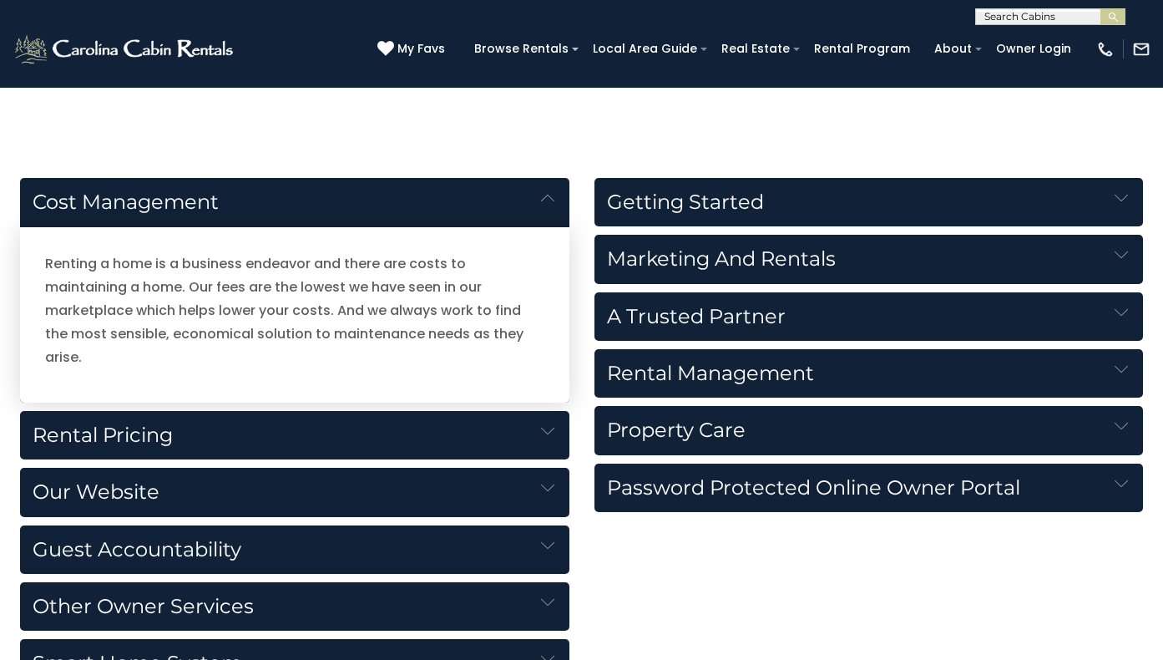
scroll to position [1774, 0]
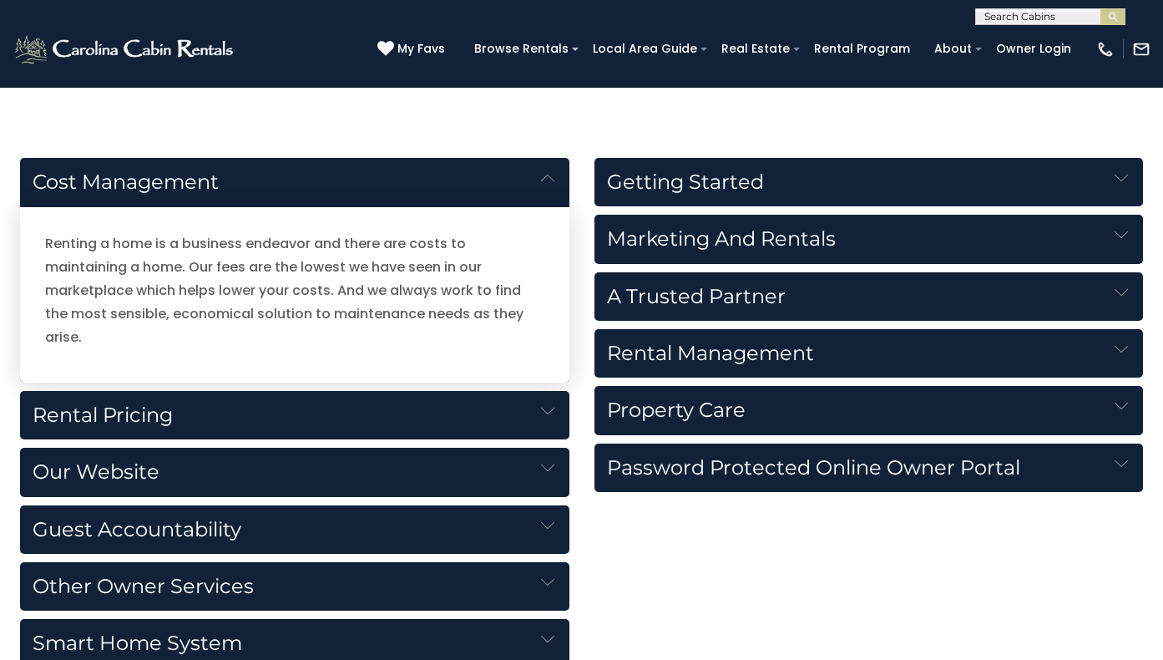
click at [145, 391] on h5 "Rental Pricing" at bounding box center [294, 415] width 549 height 48
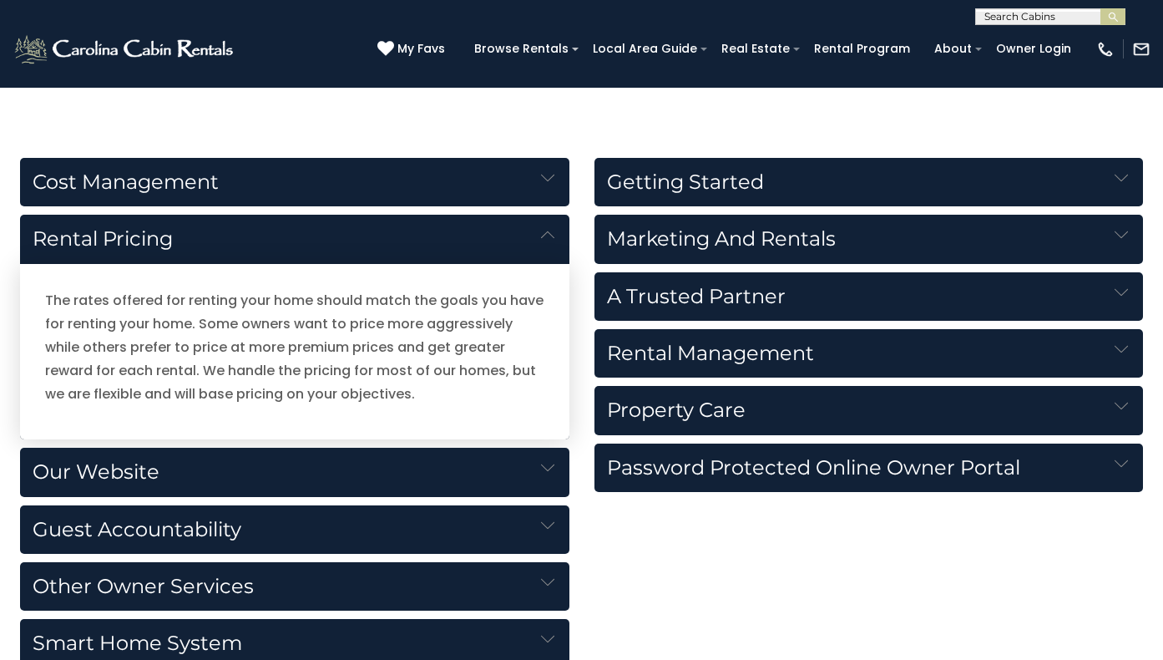
scroll to position [1787, 0]
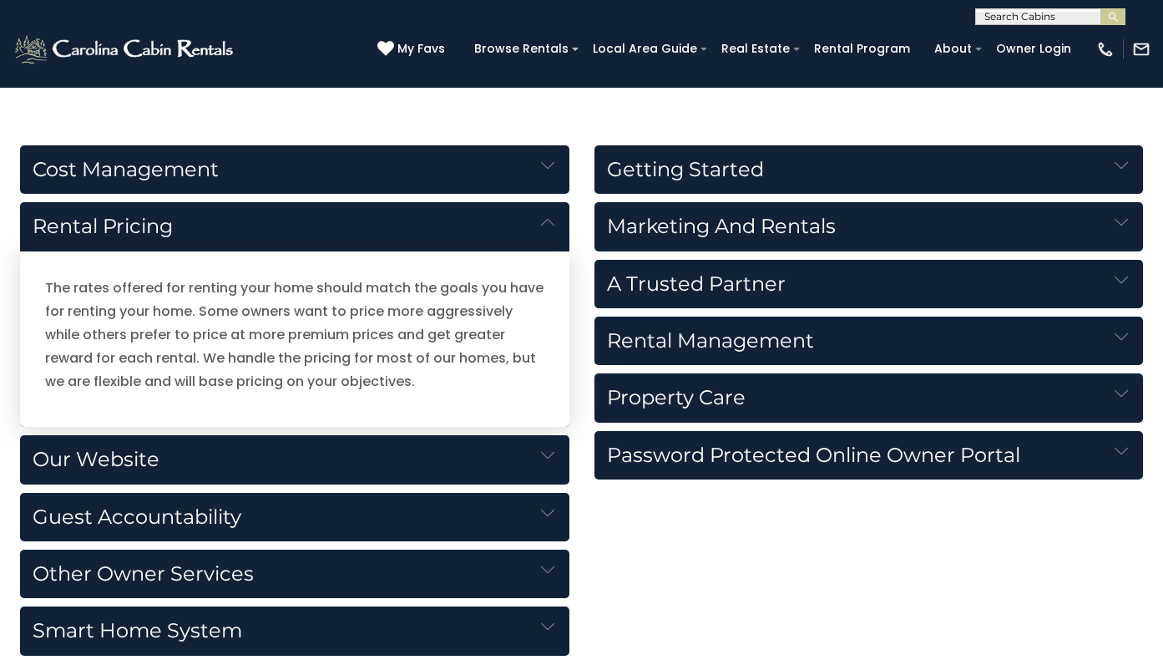
click at [639, 406] on h5 "Property Care" at bounding box center [868, 397] width 549 height 48
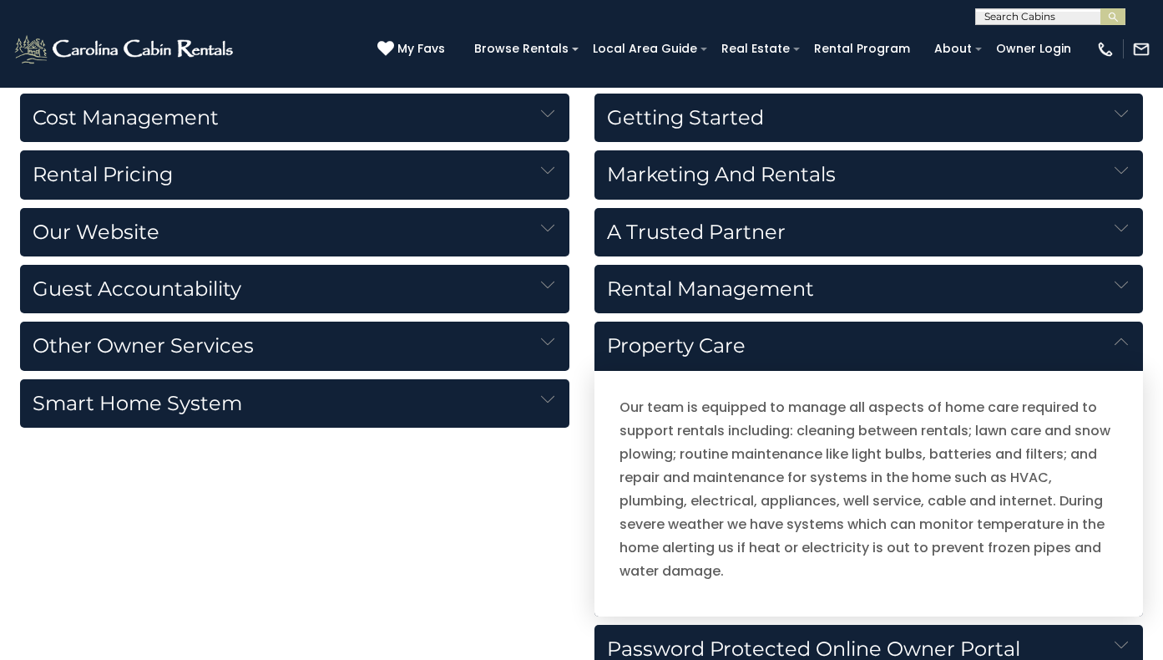
scroll to position [1817, 0]
